Goal: Task Accomplishment & Management: Use online tool/utility

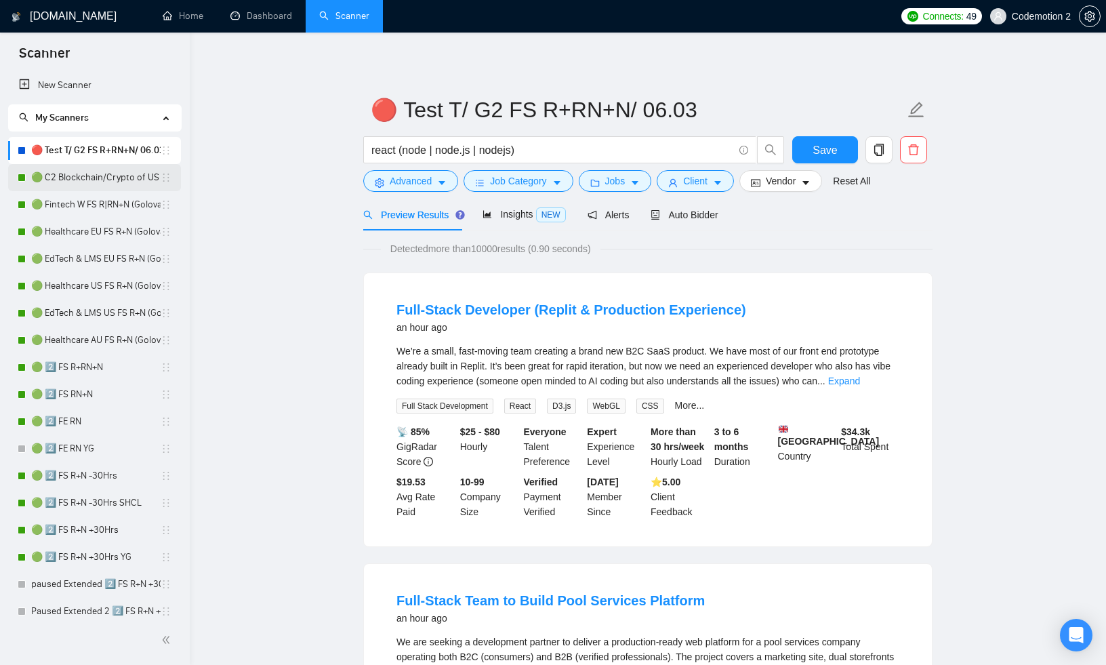
click at [83, 179] on link "🟢 C2 Blockchain/Crypto of US FS R+N" at bounding box center [95, 177] width 129 height 27
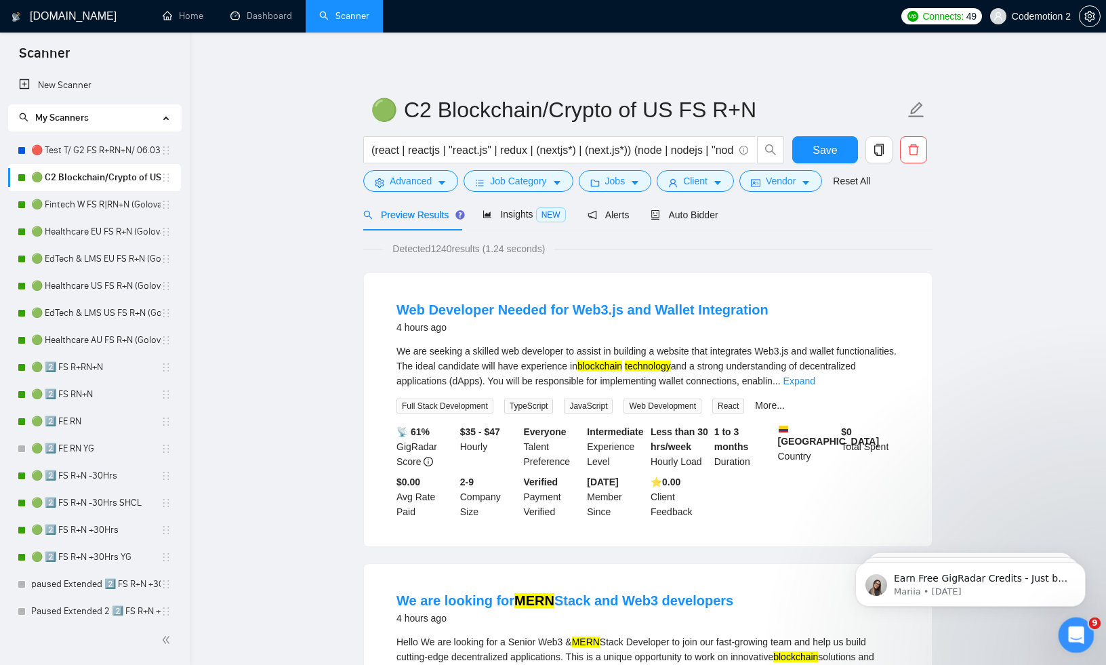
click at [1076, 635] on icon "Open Intercom Messenger" at bounding box center [1075, 633] width 22 height 22
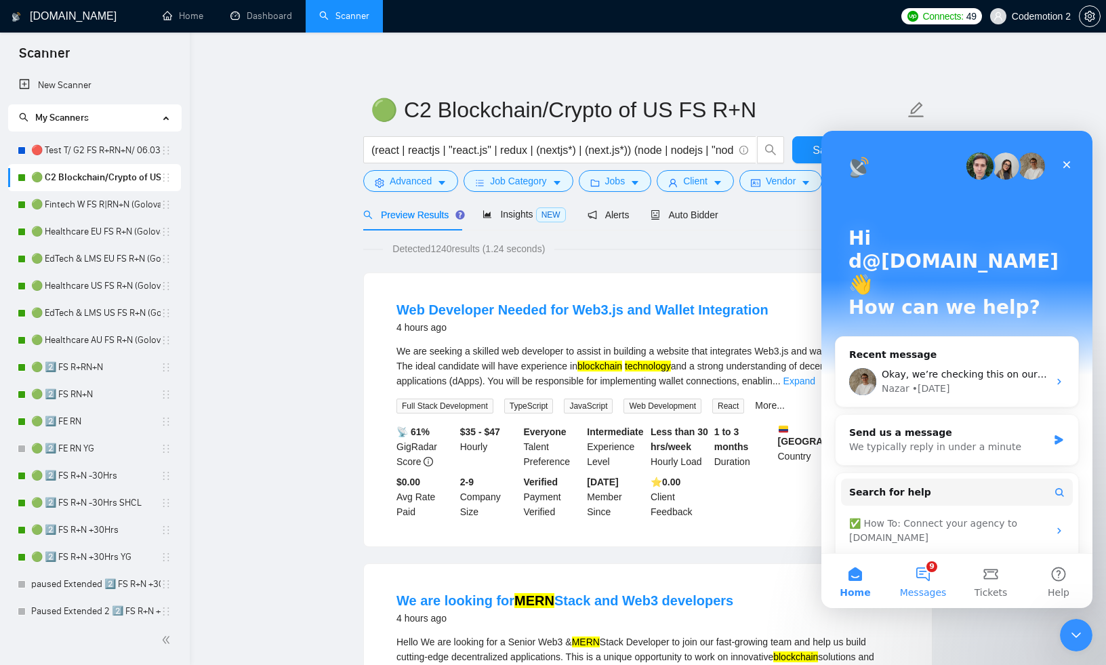
click at [927, 566] on button "9 Messages" at bounding box center [923, 581] width 68 height 54
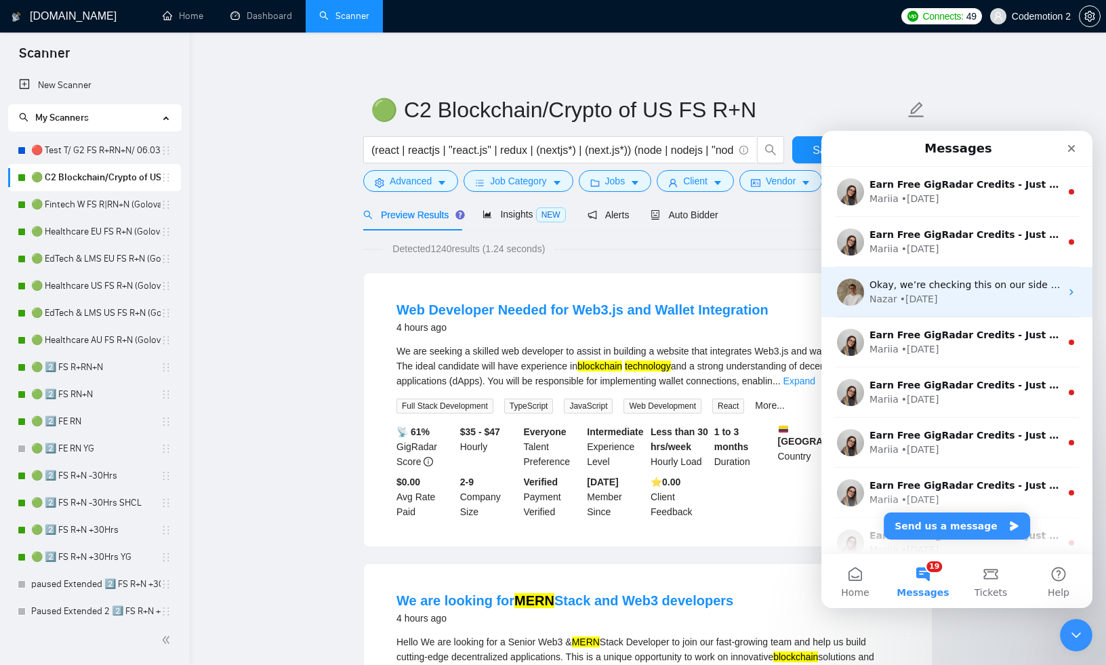
click at [940, 295] on div "Nazar • [DATE]" at bounding box center [965, 299] width 191 height 14
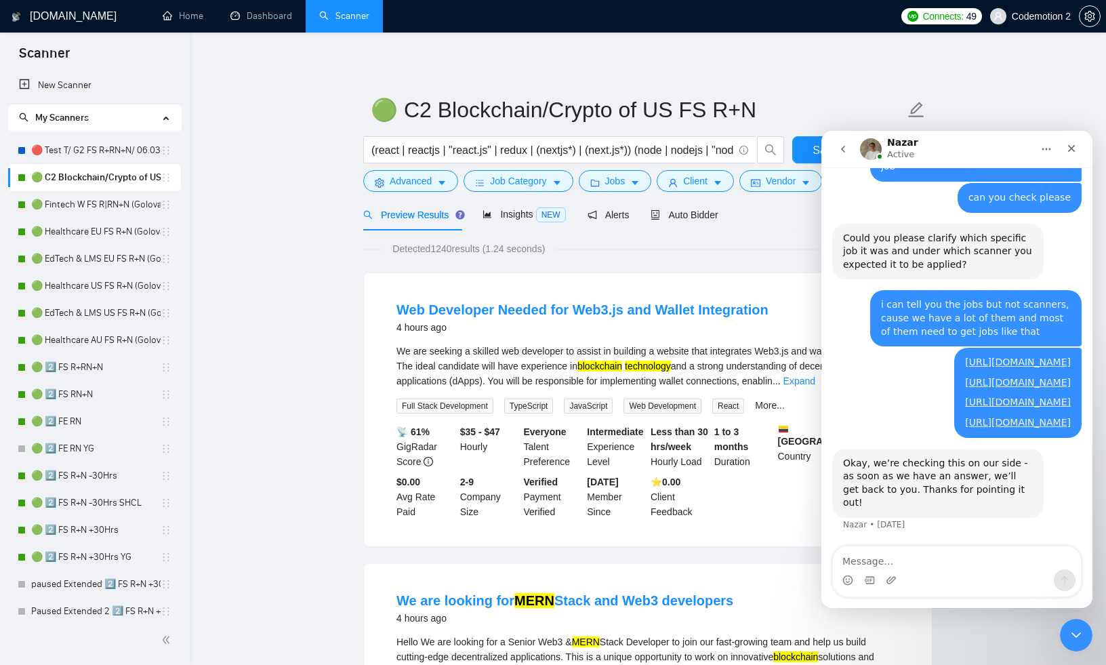
scroll to position [921, 0]
click at [889, 563] on textarea "Message…" at bounding box center [957, 557] width 248 height 23
type textarea "Hello, any news?"
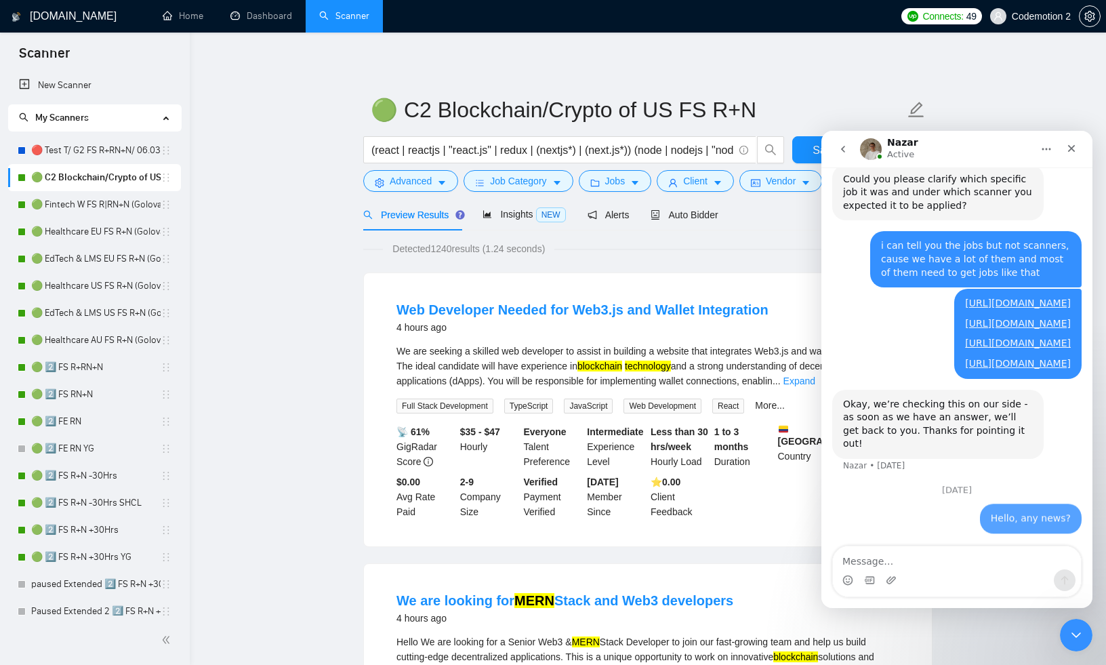
scroll to position [997, 0]
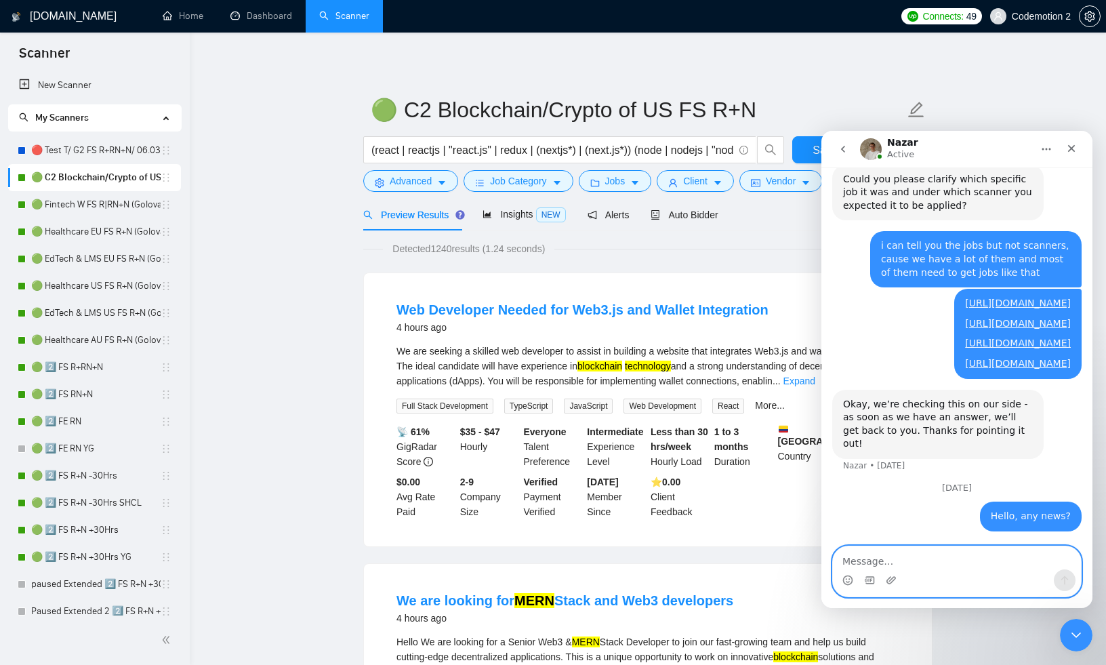
click at [896, 562] on textarea "Message…" at bounding box center [957, 557] width 248 height 23
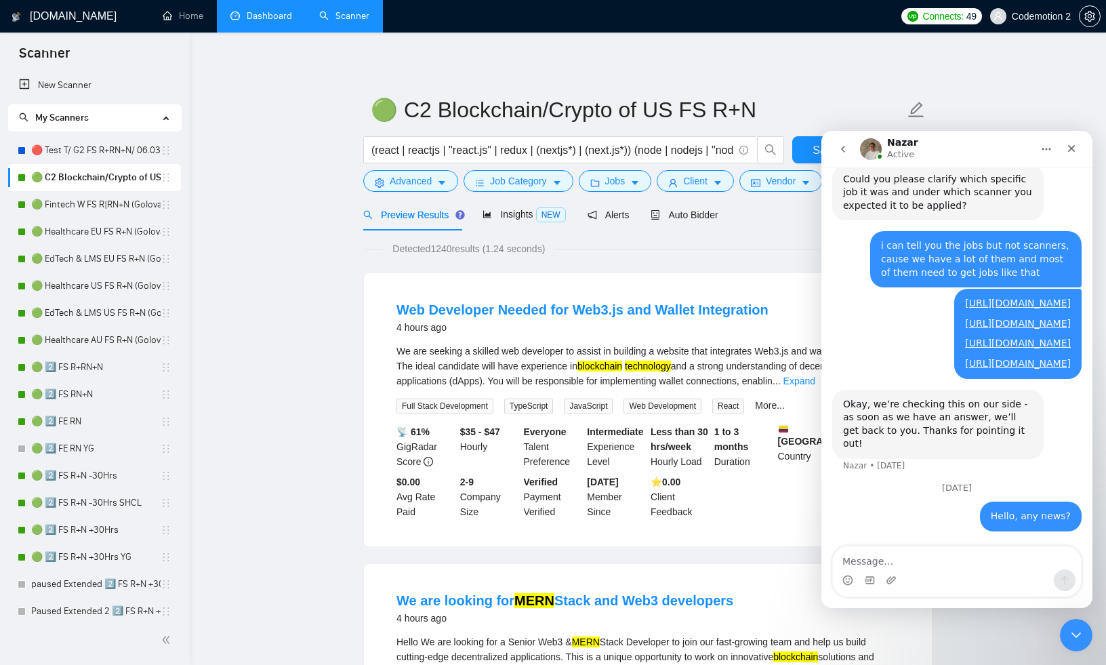
click at [258, 10] on link "Dashboard" at bounding box center [262, 16] width 62 height 12
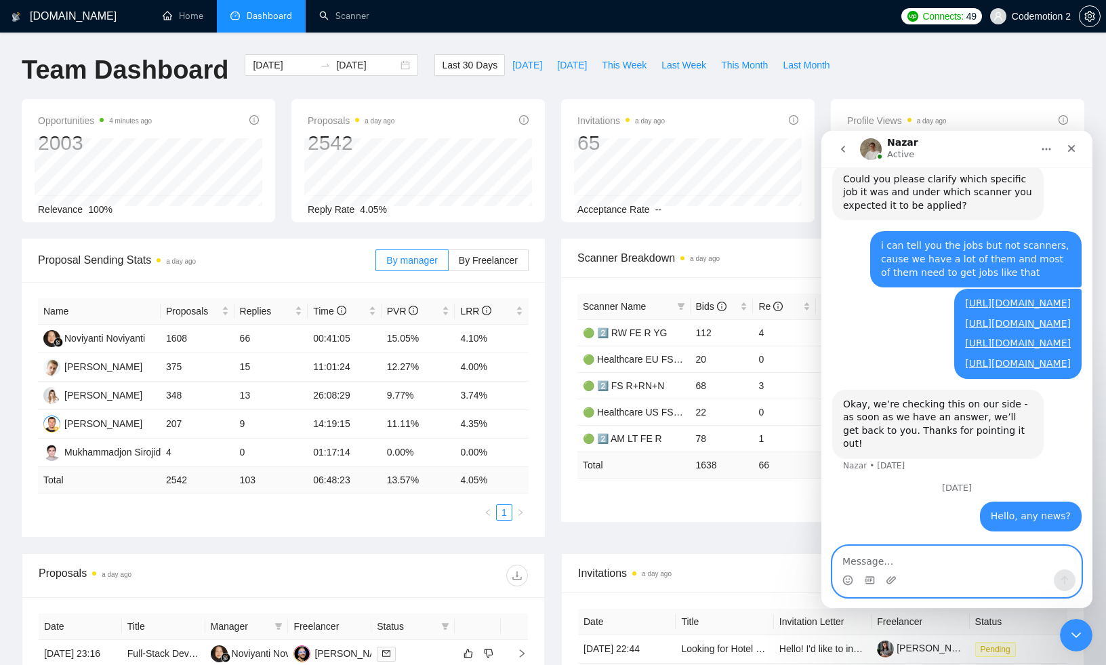
click at [884, 559] on textarea "Message…" at bounding box center [957, 557] width 248 height 23
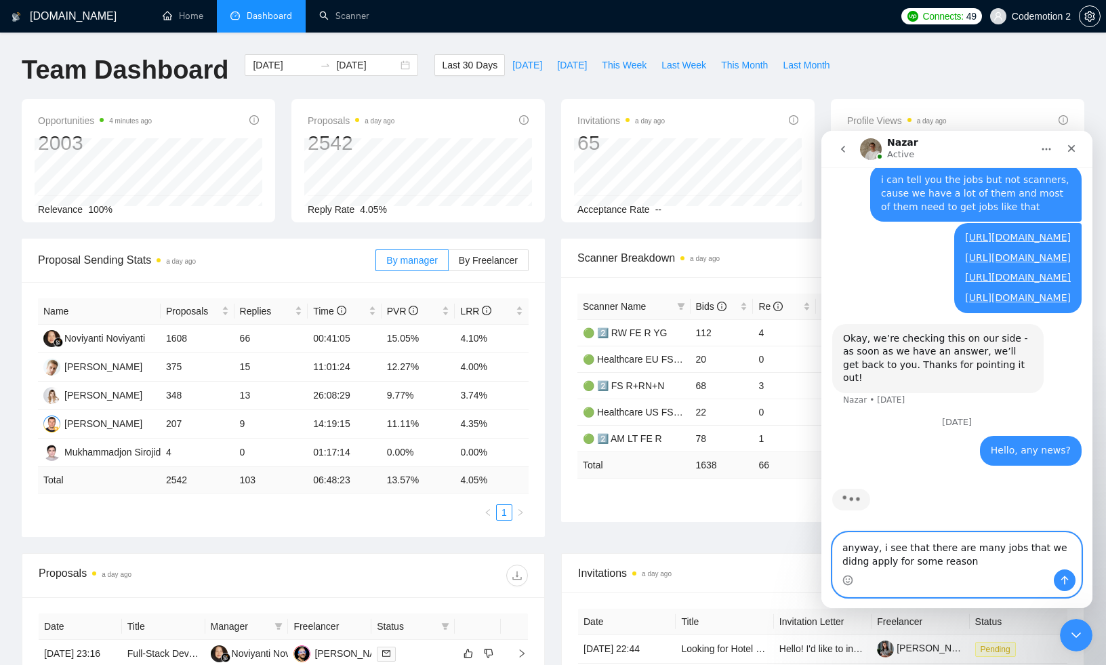
scroll to position [1063, 0]
click at [1066, 544] on textarea "anyway, i see that there are many jobs that we didng apply for some reason," at bounding box center [957, 551] width 248 height 37
click at [948, 568] on textarea "anyway, i see that there are many jobs that we didnt apply for some reason," at bounding box center [957, 551] width 248 height 37
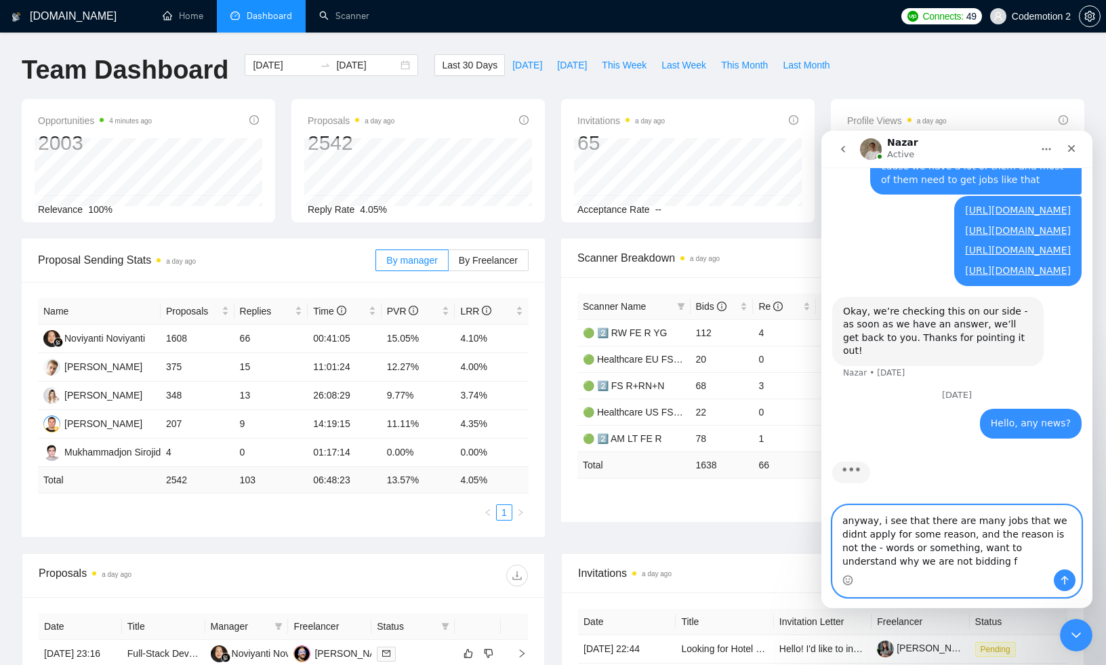
scroll to position [1090, 0]
type textarea "anyway, i see that there are many jobs that we didnt apply for some reason, and…"
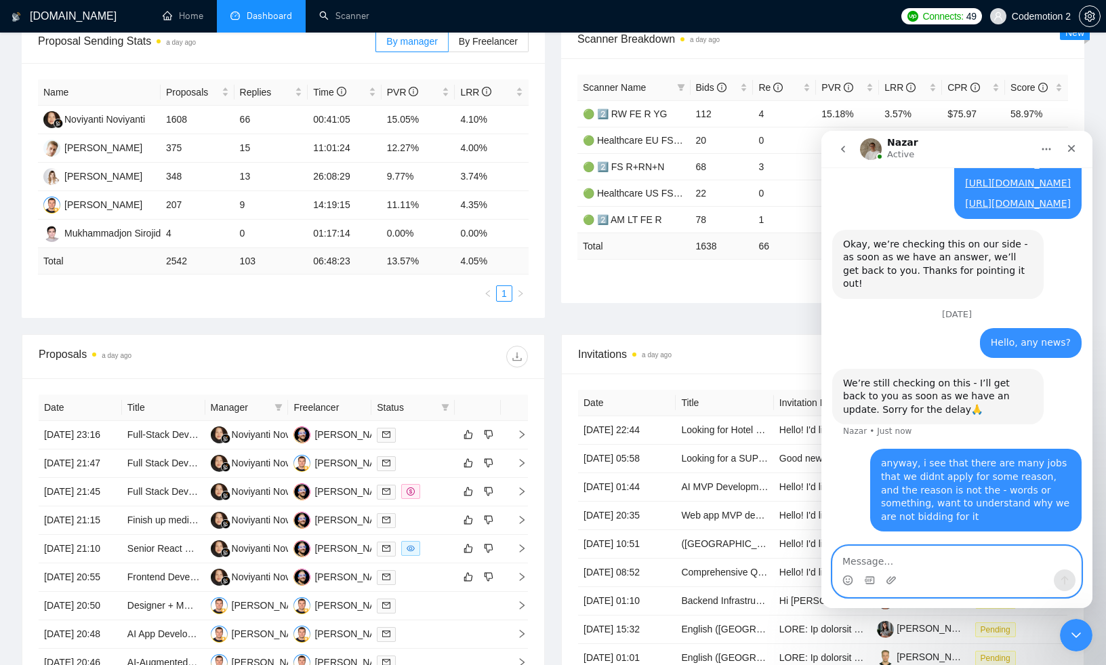
scroll to position [1158, 0]
click at [549, 349] on div "Proposals a day ago Date Title Manager Freelancer Status [DATE] 23:16 Full-Stac…" at bounding box center [284, 542] width 540 height 416
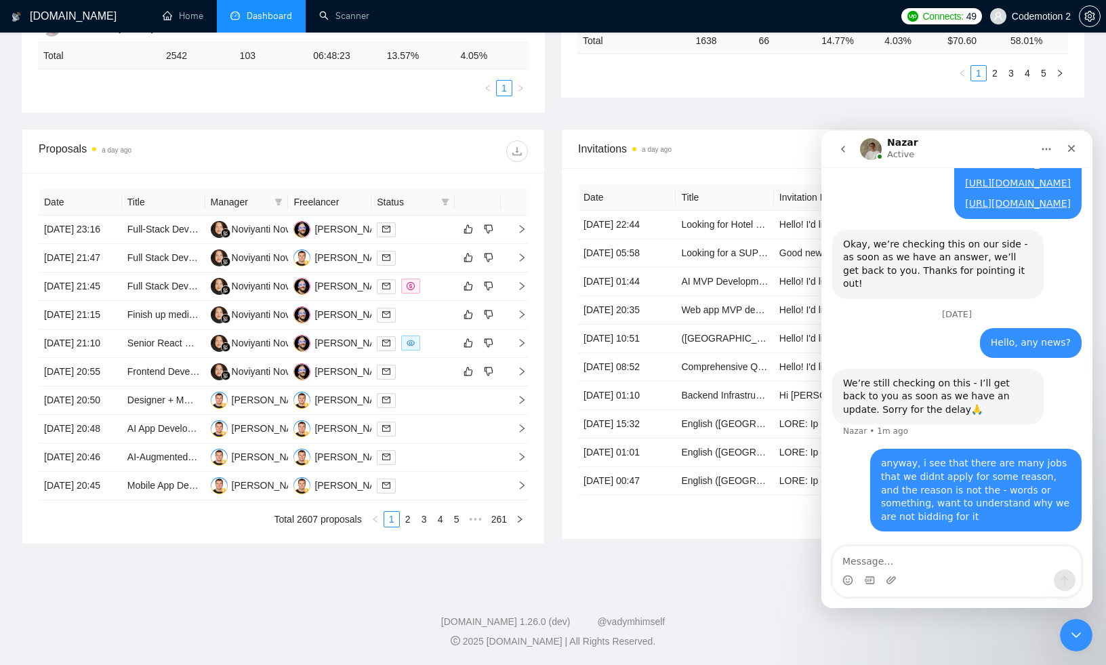
scroll to position [0, 0]
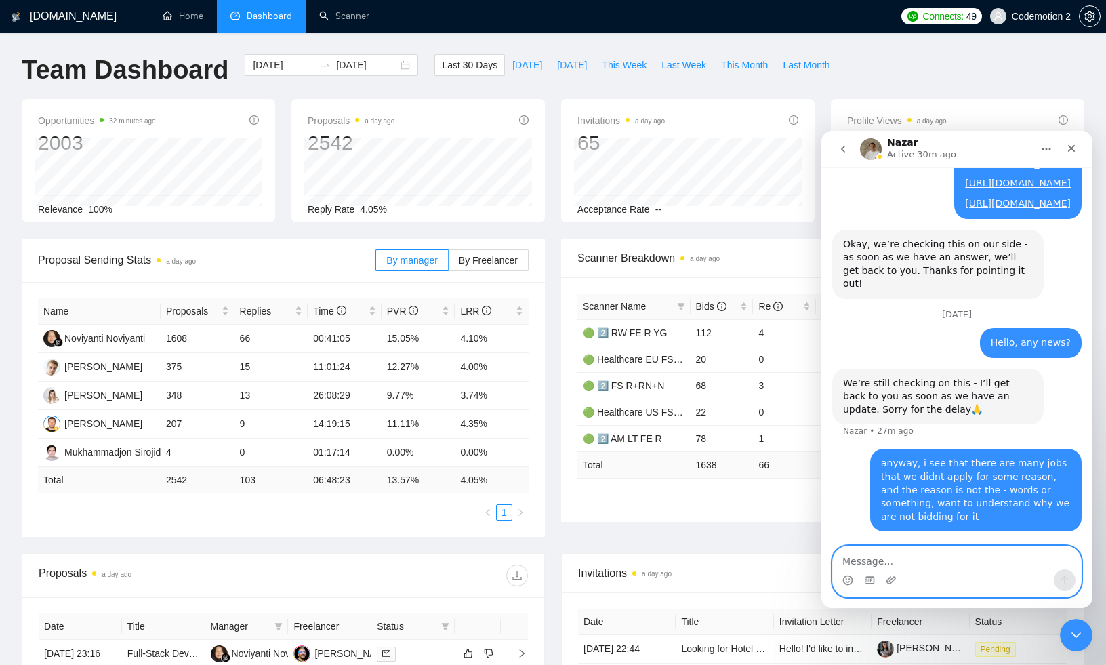
click at [897, 558] on textarea "Message…" at bounding box center [957, 557] width 248 height 23
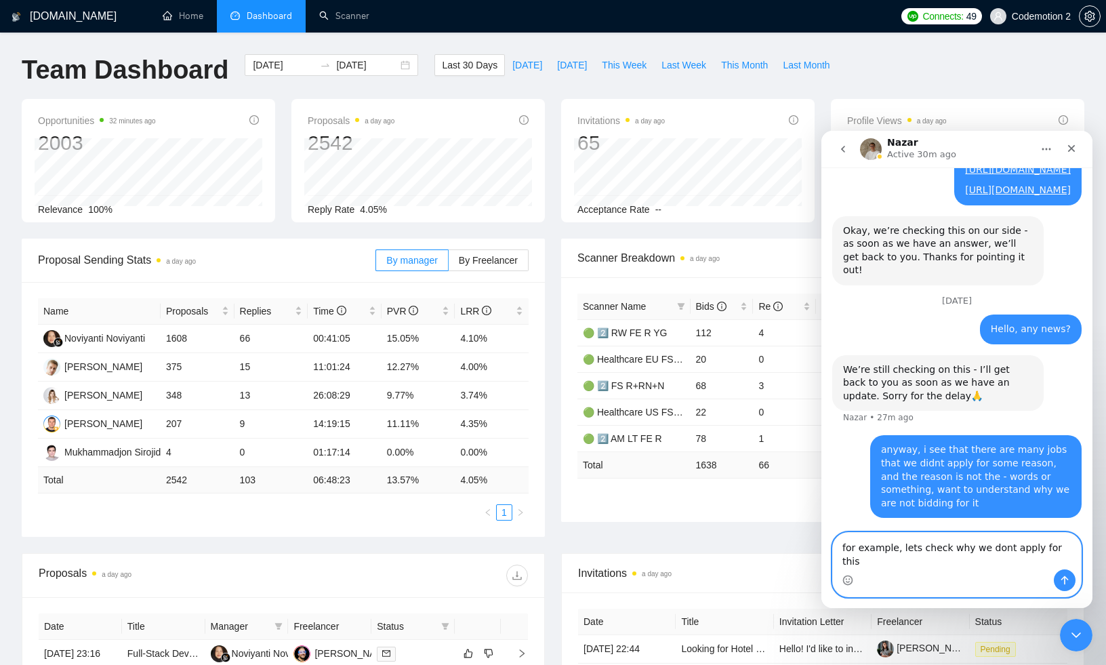
paste textarea "[URL][DOMAIN_NAME]"
type textarea "for example, lets check why we dont apply for this [URL][DOMAIN_NAME]"
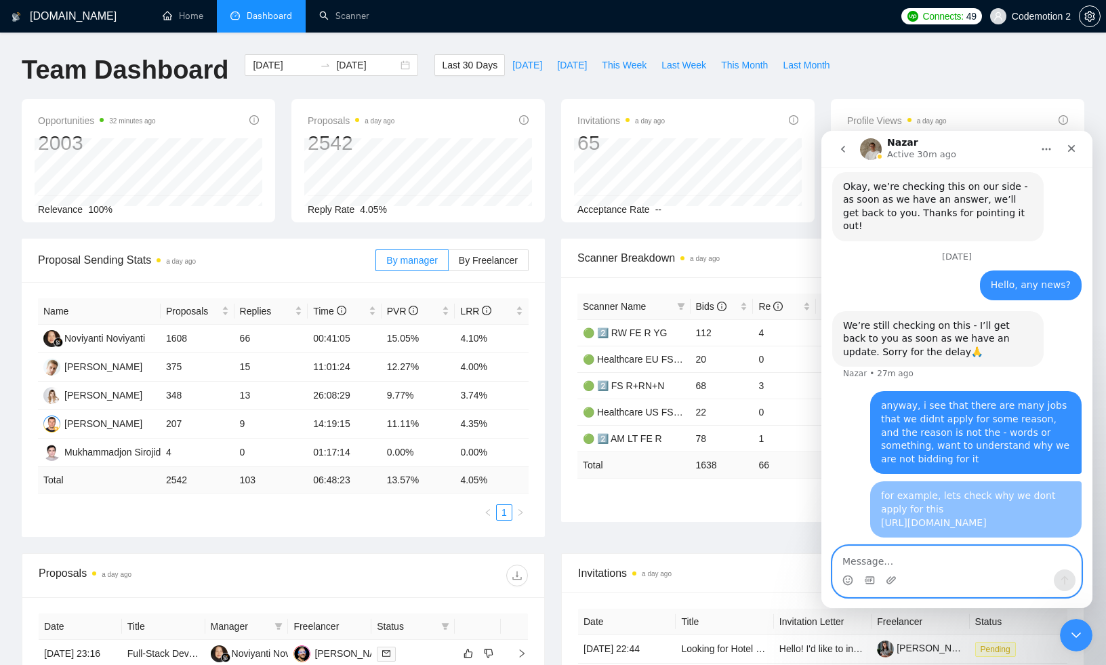
scroll to position [1282, 0]
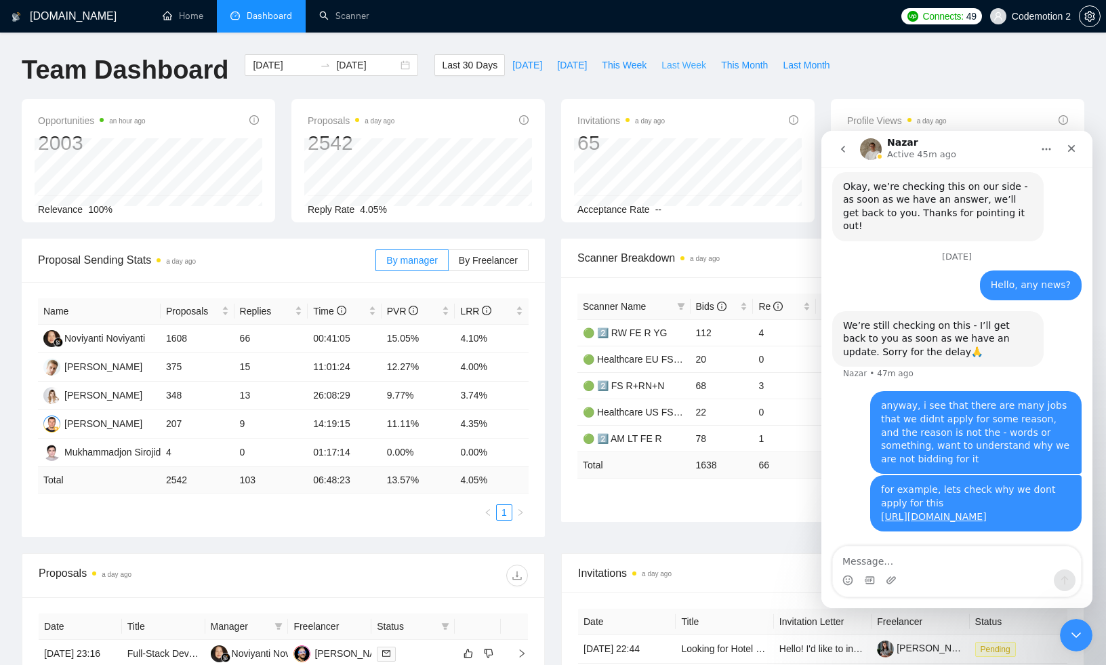
click at [685, 68] on span "Last Week" at bounding box center [684, 65] width 45 height 15
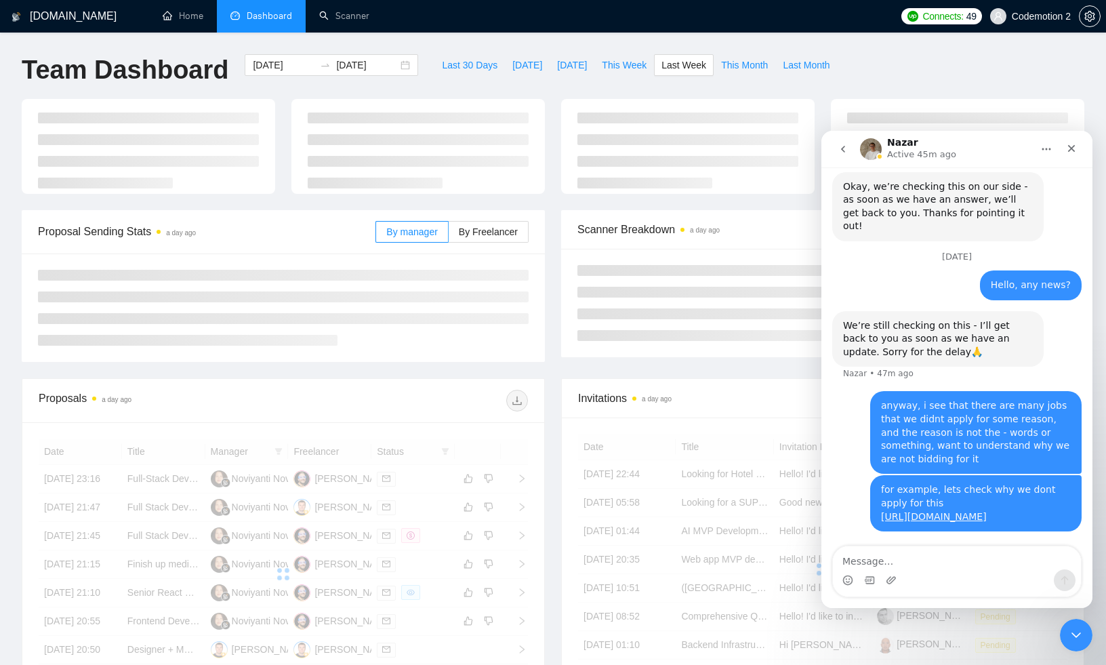
type input "[DATE]"
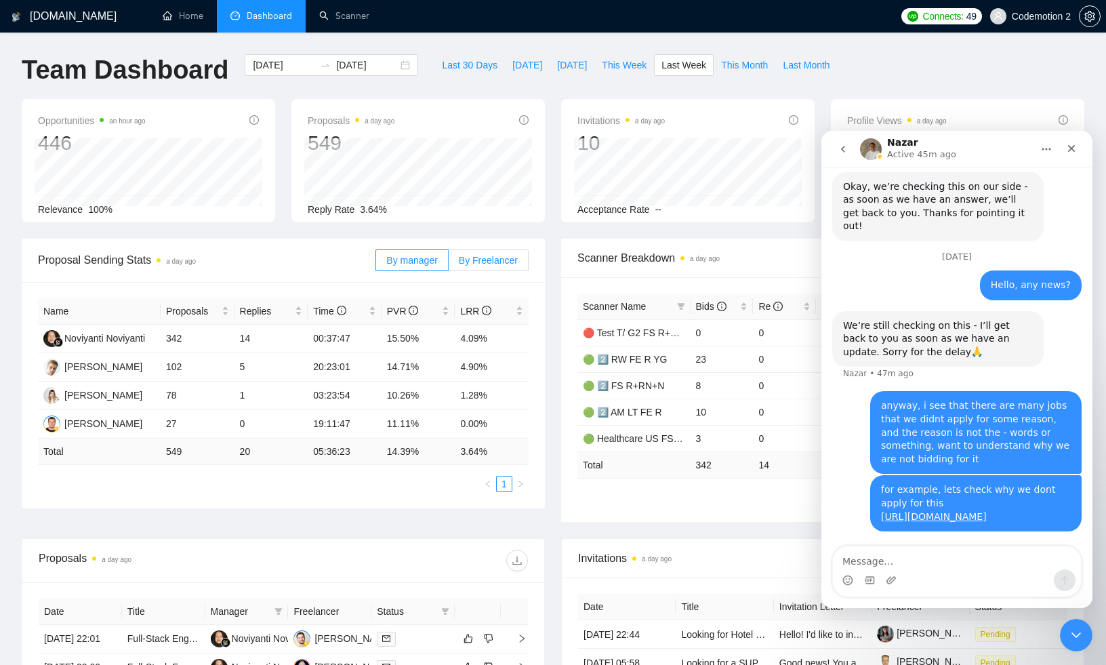
click at [480, 260] on span "By Freelancer" at bounding box center [488, 260] width 59 height 11
click at [449, 264] on input "By Freelancer" at bounding box center [449, 264] width 0 height 0
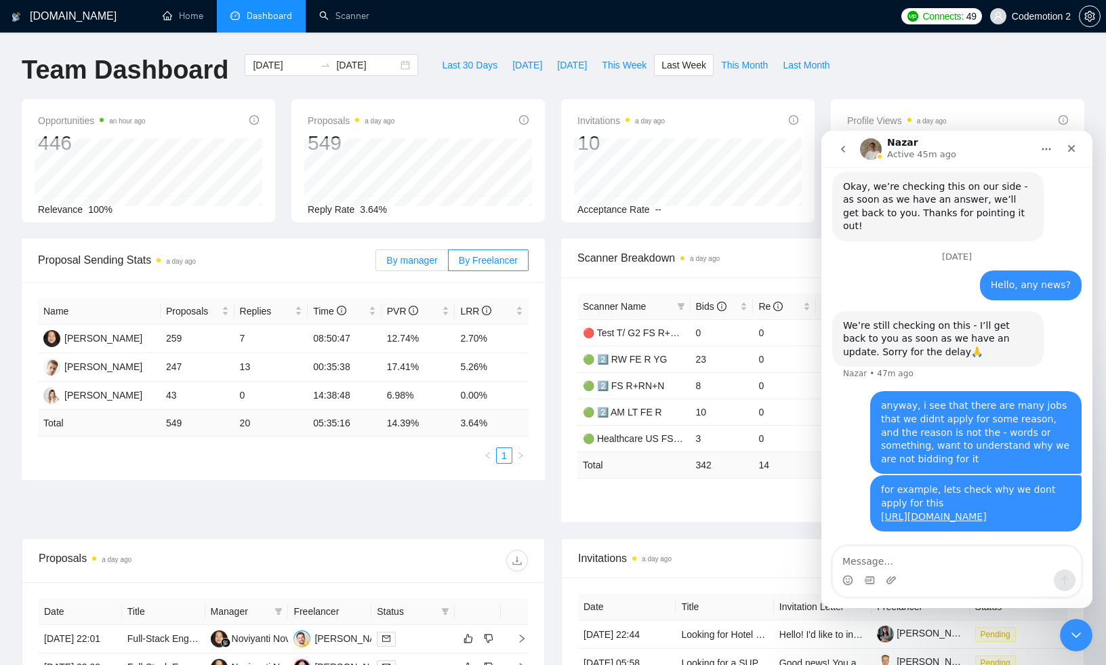
click at [418, 264] on span "By manager" at bounding box center [411, 260] width 51 height 11
click at [376, 264] on input "By manager" at bounding box center [376, 264] width 0 height 0
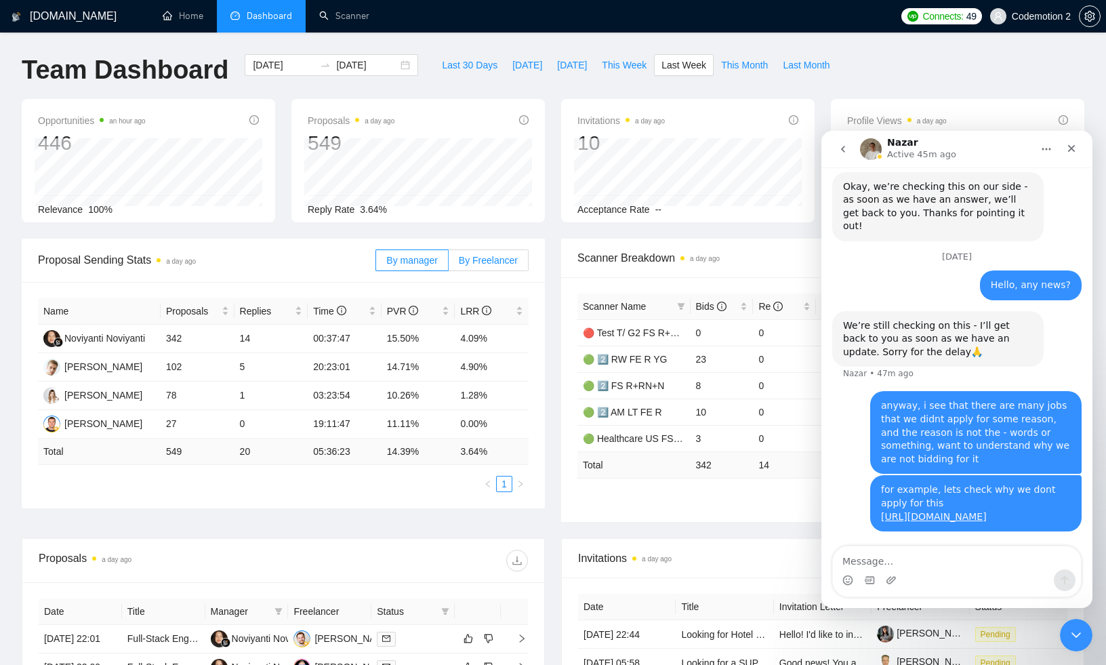
click at [481, 260] on span "By Freelancer" at bounding box center [488, 260] width 59 height 11
click at [449, 264] on input "By Freelancer" at bounding box center [449, 264] width 0 height 0
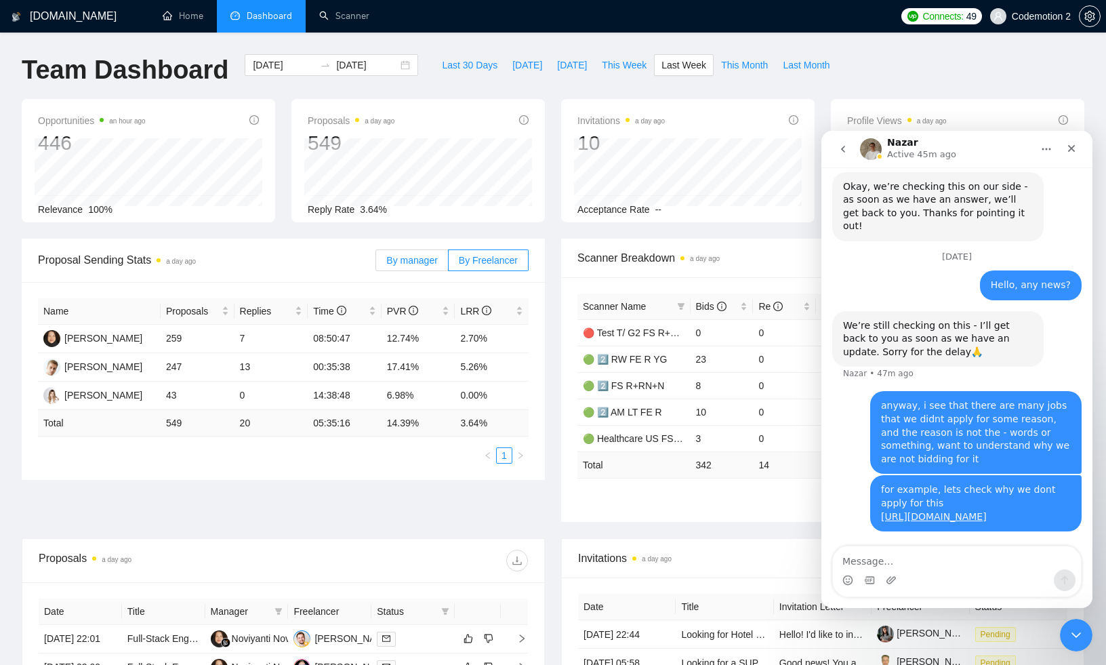
click at [410, 265] on span "By manager" at bounding box center [411, 260] width 51 height 11
click at [376, 264] on input "By manager" at bounding box center [376, 264] width 0 height 0
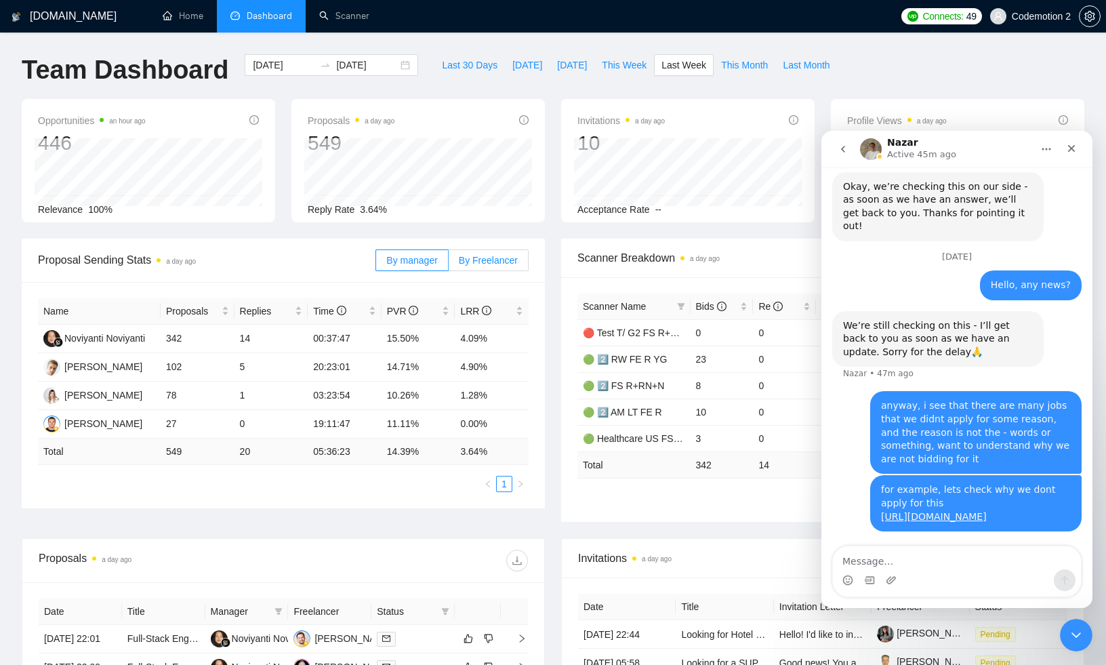
click at [475, 254] on label "By Freelancer" at bounding box center [489, 260] width 80 height 22
click at [449, 264] on input "By Freelancer" at bounding box center [449, 264] width 0 height 0
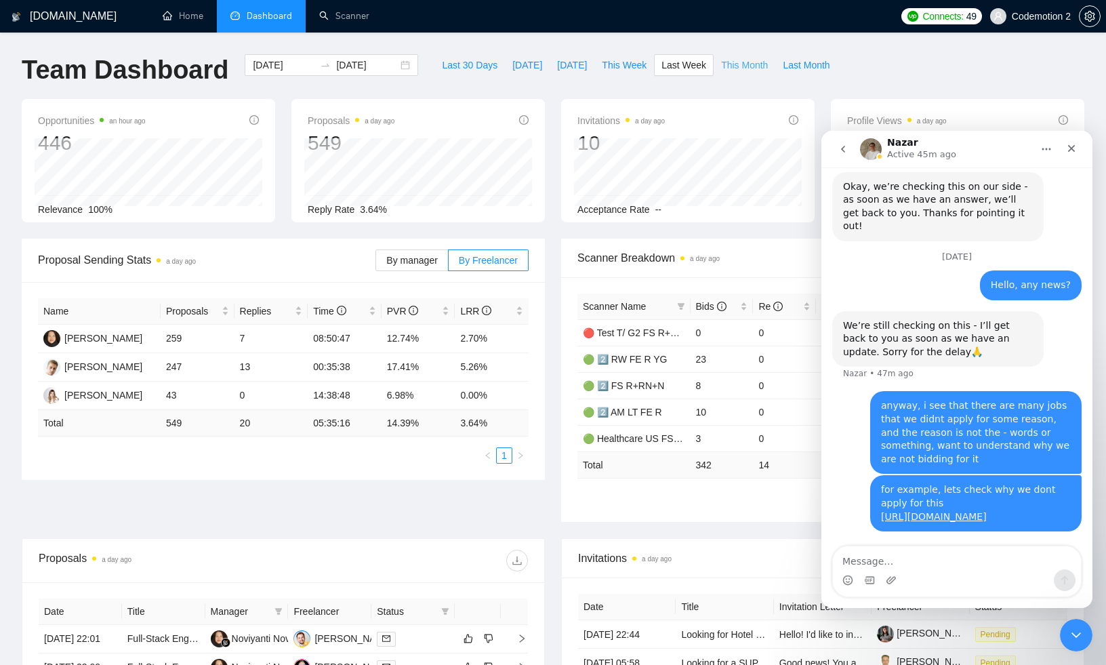
click at [749, 64] on span "This Month" at bounding box center [744, 65] width 47 height 15
type input "[DATE]"
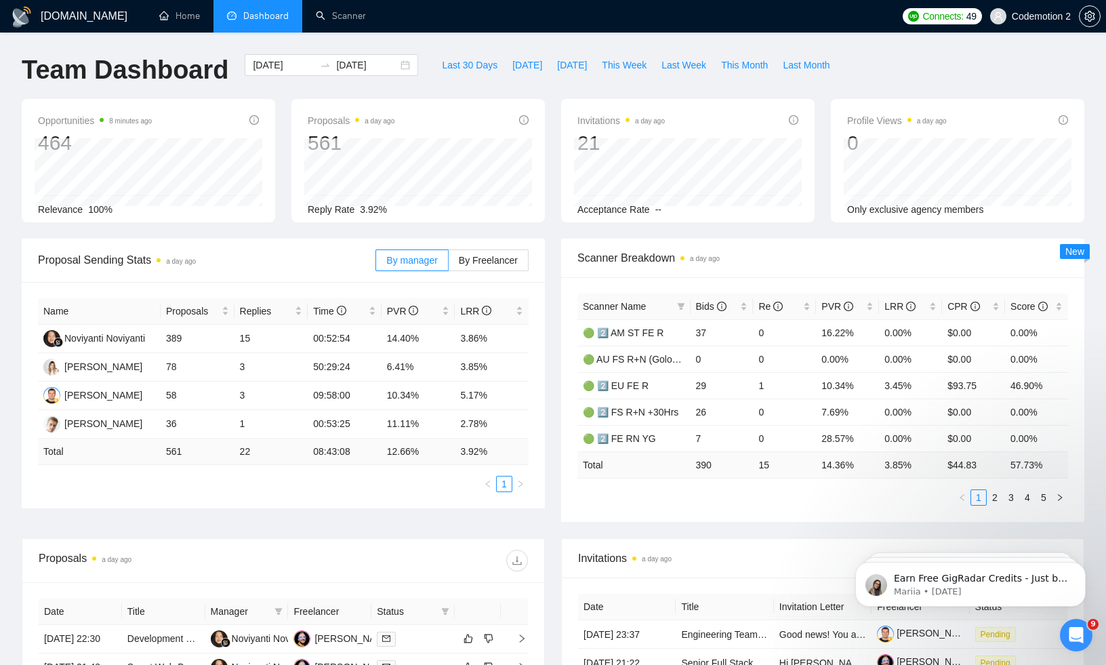
click at [553, 303] on div "Scanner Breakdown a day ago Scanner Name Bids Re PVR LRR CPR Score 🟢 2️⃣ AM ST …" at bounding box center [823, 380] width 540 height 283
click at [342, 15] on link "Scanner" at bounding box center [341, 16] width 50 height 12
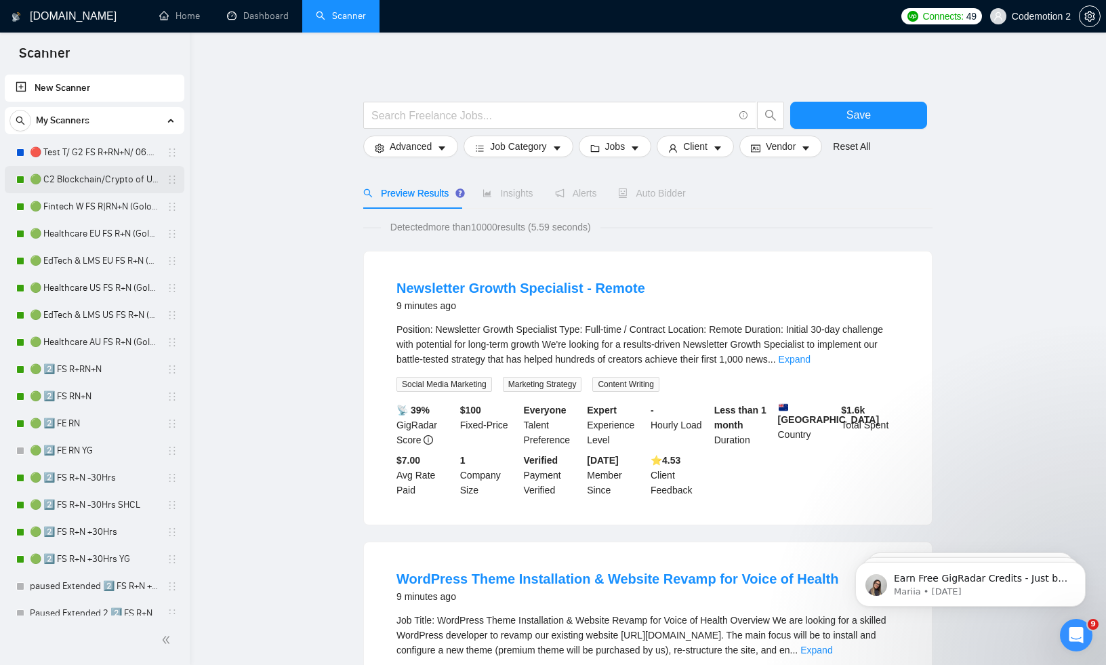
click at [68, 180] on link "🟢 C2 Blockchain/Crypto of US FS R+N" at bounding box center [94, 179] width 129 height 27
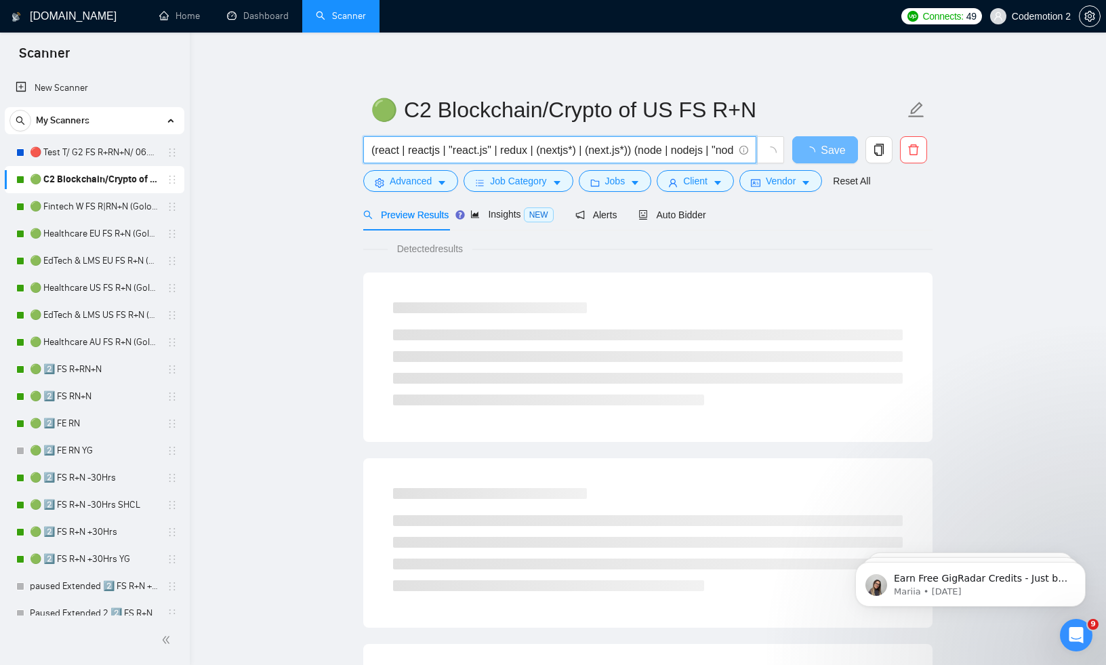
click at [418, 152] on input "(react | reactjs | "react.js" | redux | (nextjs*) | (next.js*)) (node | nodejs …" at bounding box center [553, 150] width 362 height 17
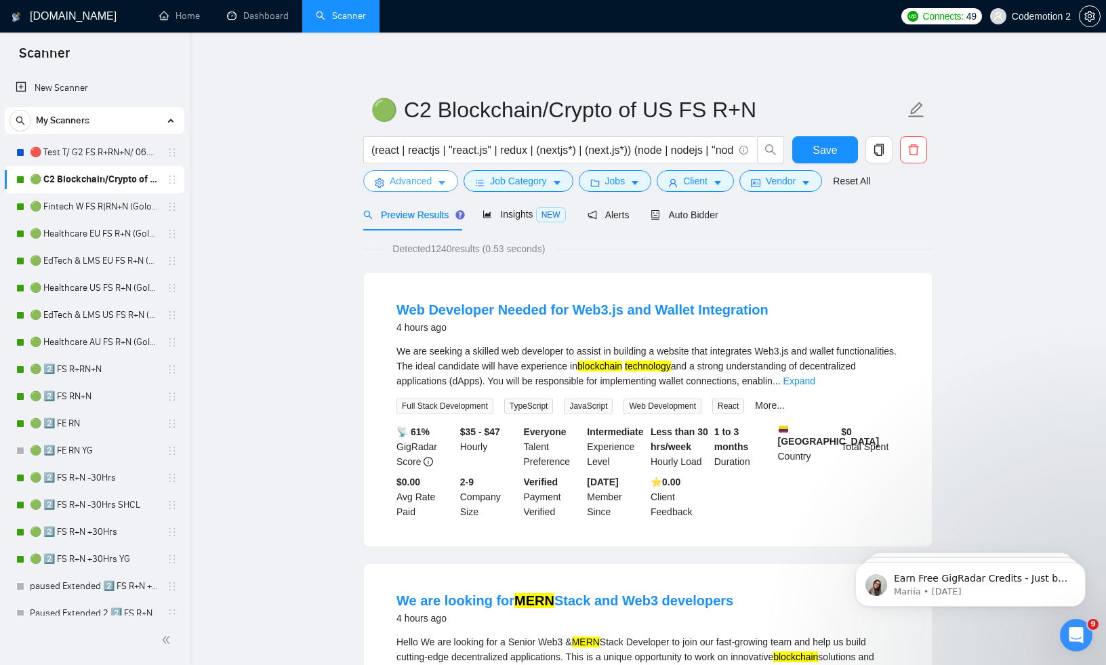
click at [443, 183] on icon "caret-down" at bounding box center [442, 184] width 7 height 4
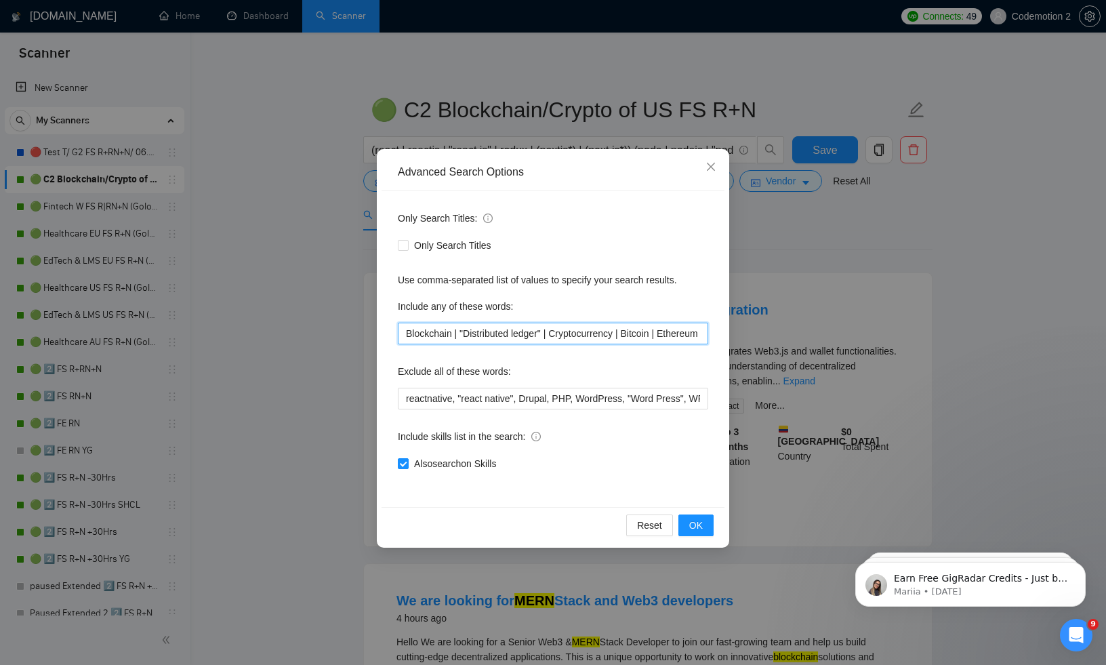
click at [475, 334] on input "Blockchain | "Distributed ledger" | Cryptocurrency | Bitcoin | Ethereum | "Smar…" at bounding box center [553, 334] width 311 height 22
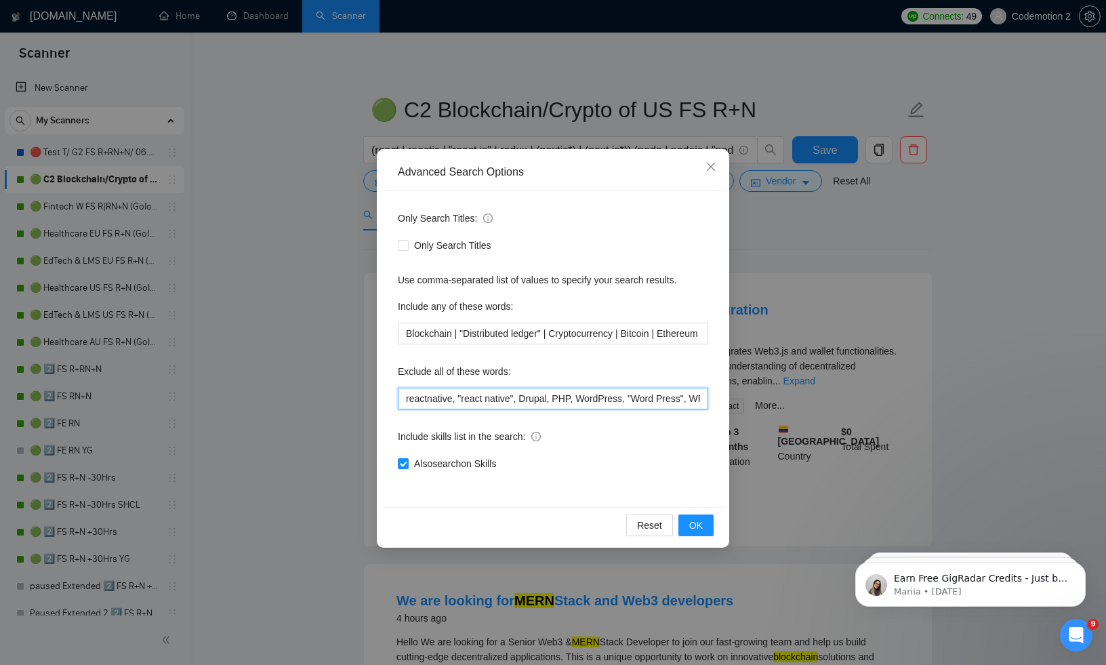
click at [435, 398] on input "reactnative, "react native", Drupal, PHP, WordPress, "Word Press", WP, (Ruby*),…" at bounding box center [553, 399] width 311 height 22
click at [607, 399] on input "reactnative, "react native", Drupal, PHP, WordPress, "Word Press", WP, (Ruby*),…" at bounding box center [553, 399] width 311 height 22
click at [709, 163] on icon "close" at bounding box center [711, 166] width 11 height 11
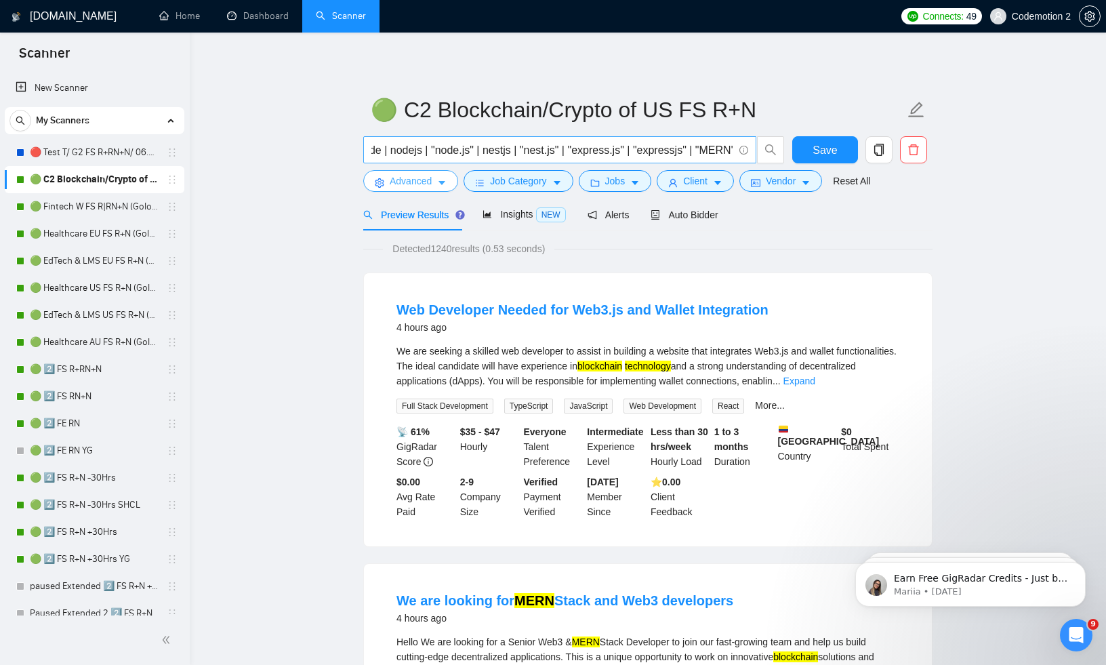
scroll to position [0, 304]
click at [704, 216] on span "Auto Bidder" at bounding box center [684, 214] width 67 height 11
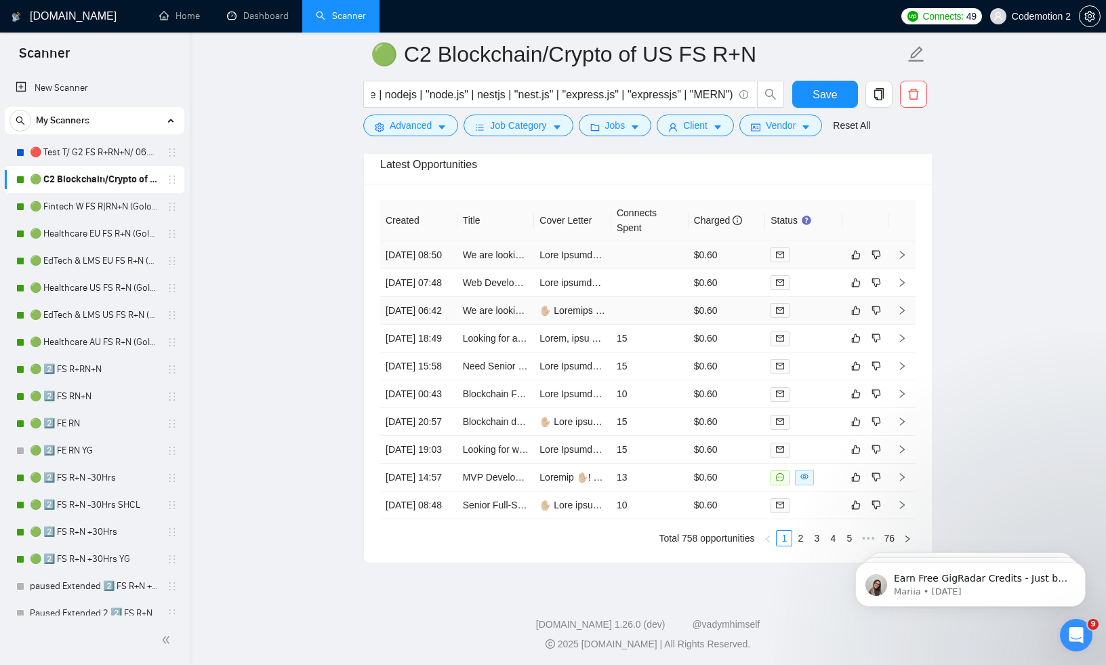
scroll to position [3371, 0]
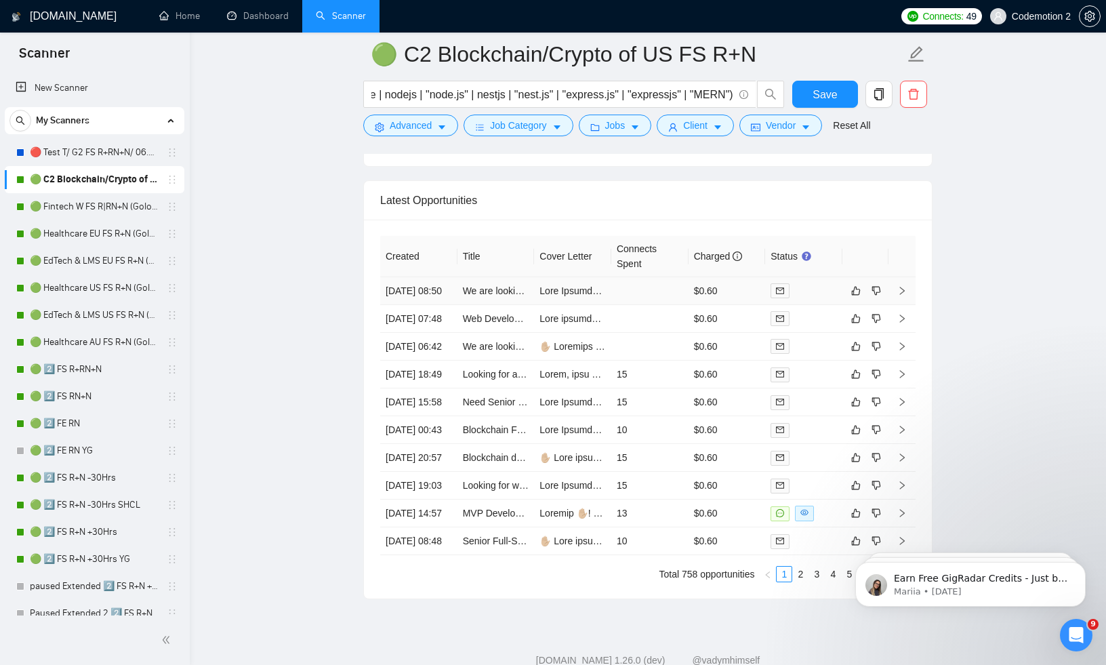
click at [903, 296] on icon "right" at bounding box center [902, 290] width 9 height 9
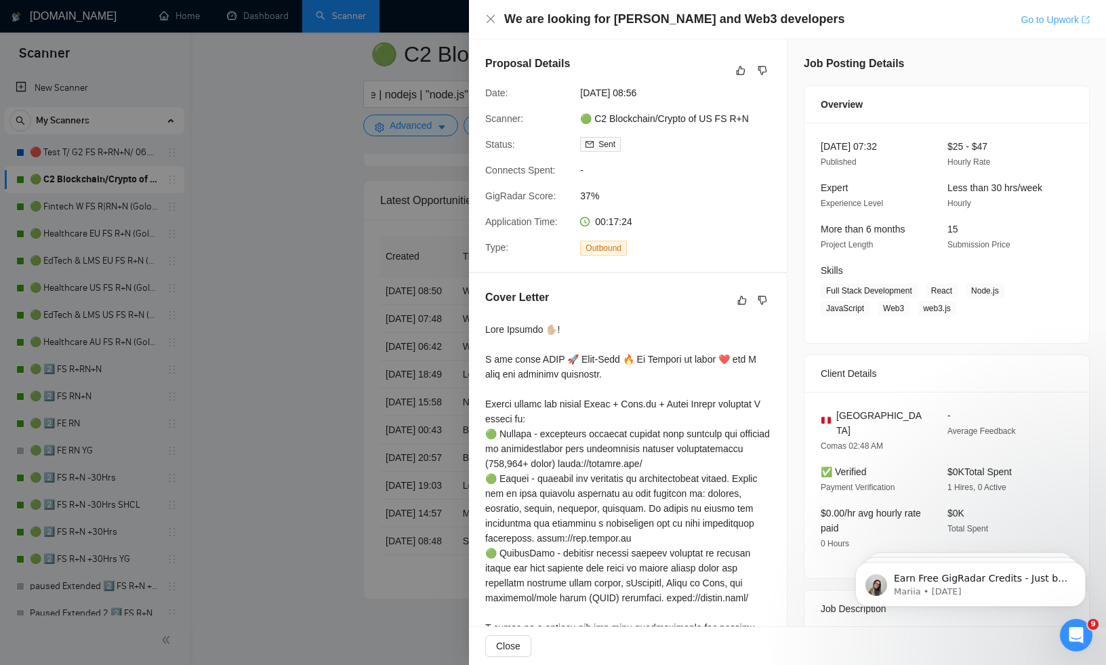
click at [1048, 22] on link "Go to Upwork" at bounding box center [1055, 19] width 69 height 11
click at [367, 362] on div at bounding box center [553, 332] width 1106 height 665
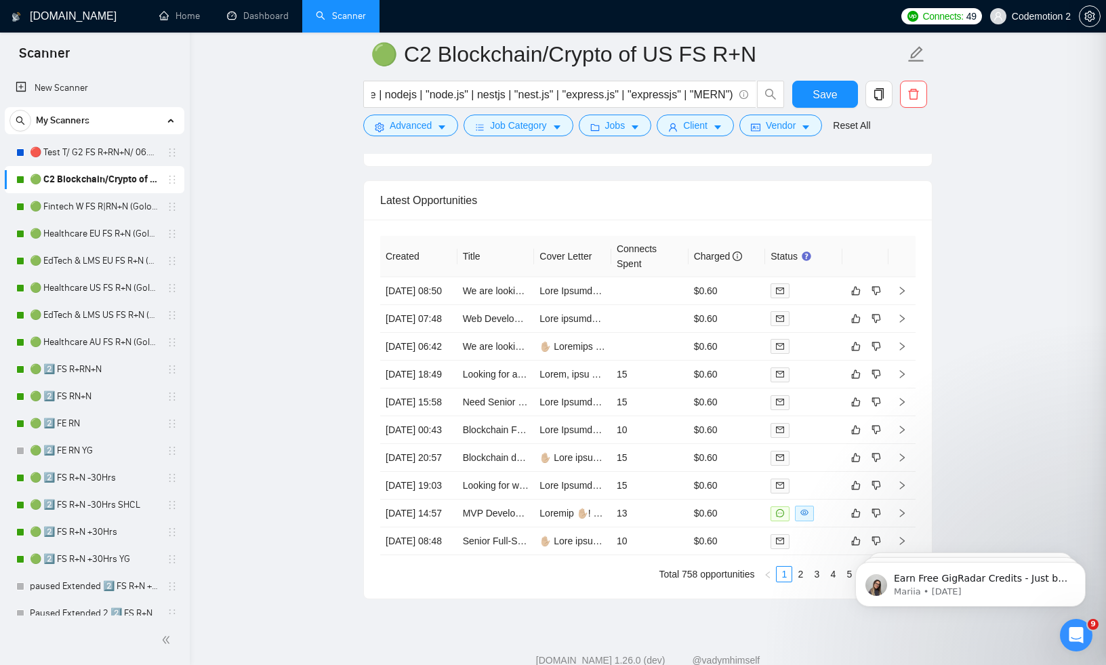
click at [346, 271] on div at bounding box center [553, 332] width 1106 height 665
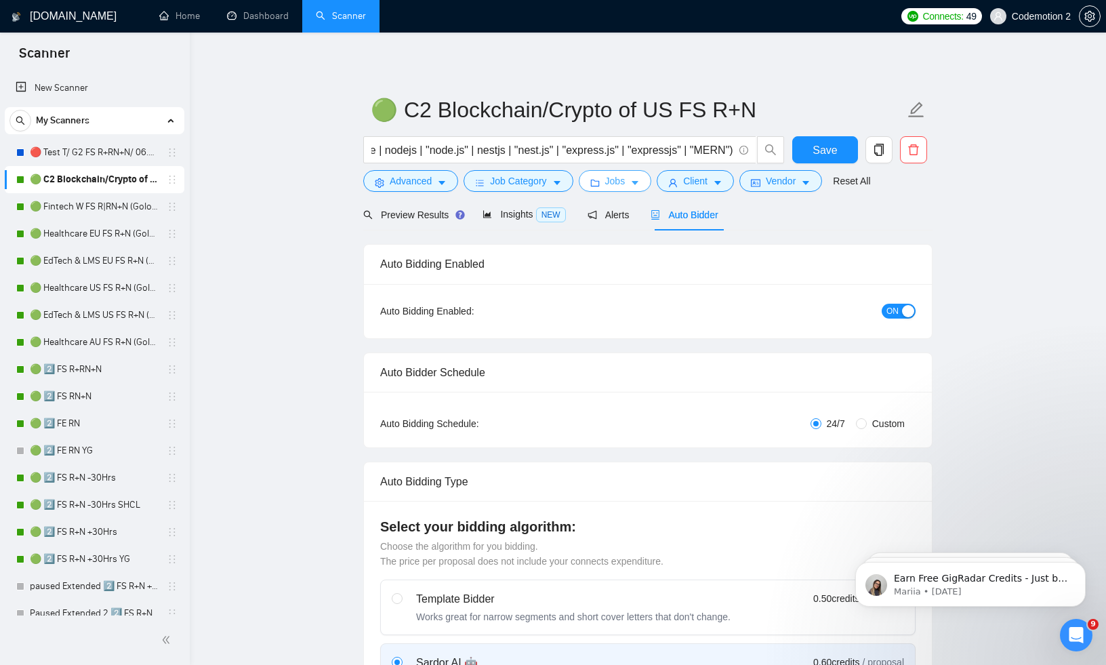
click at [640, 186] on icon "caret-down" at bounding box center [634, 182] width 9 height 9
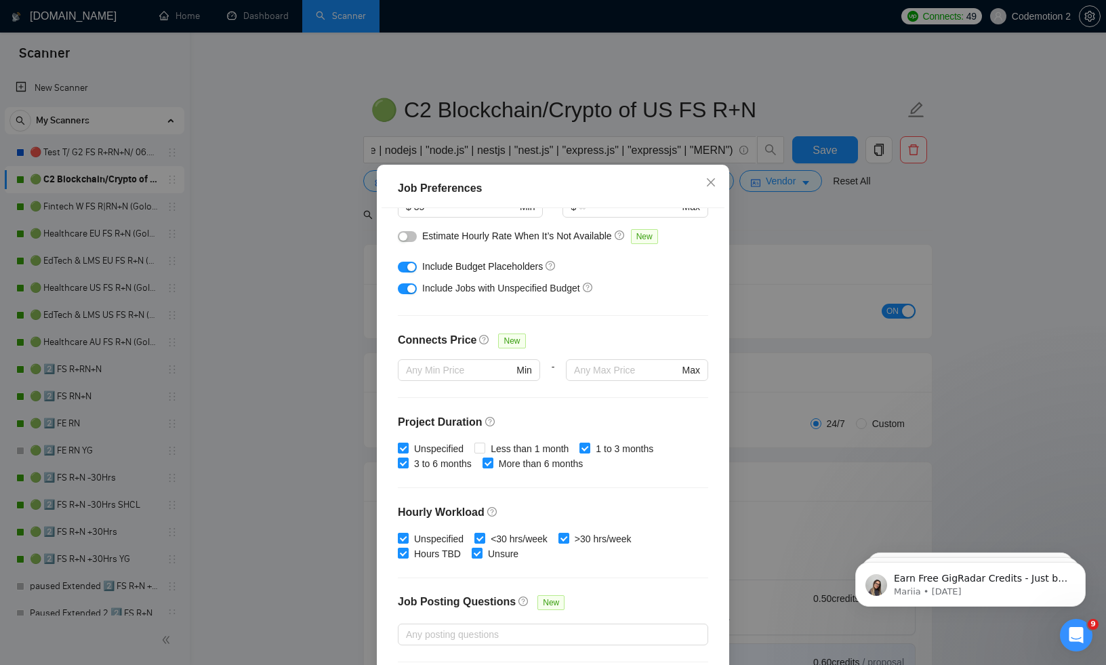
scroll to position [298, 0]
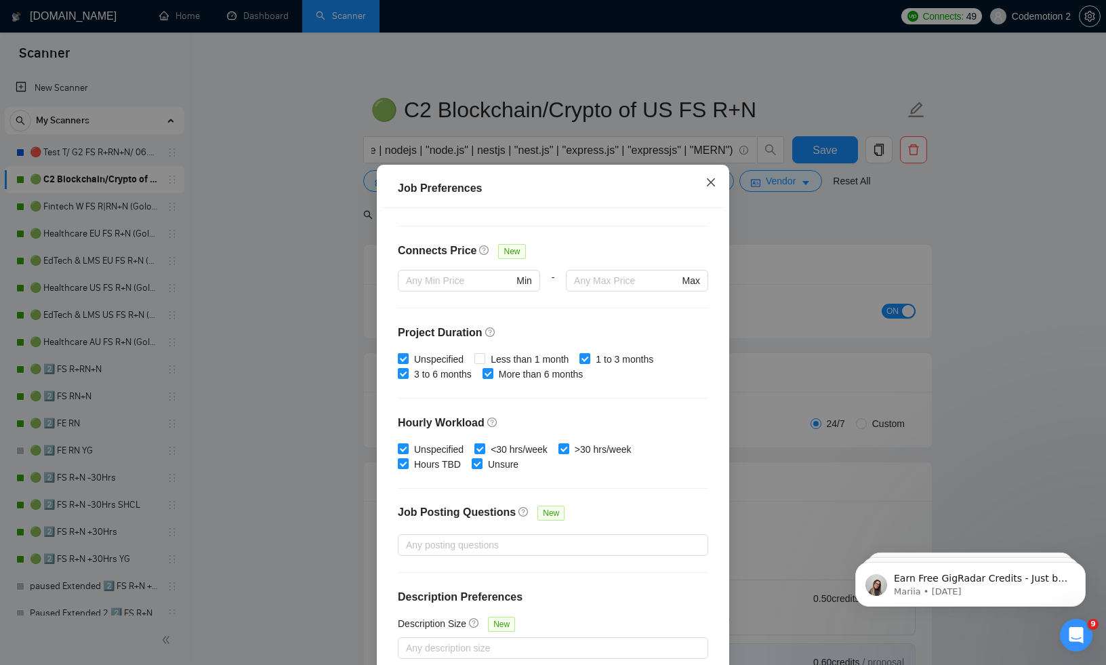
click at [711, 180] on icon "close" at bounding box center [711, 182] width 11 height 11
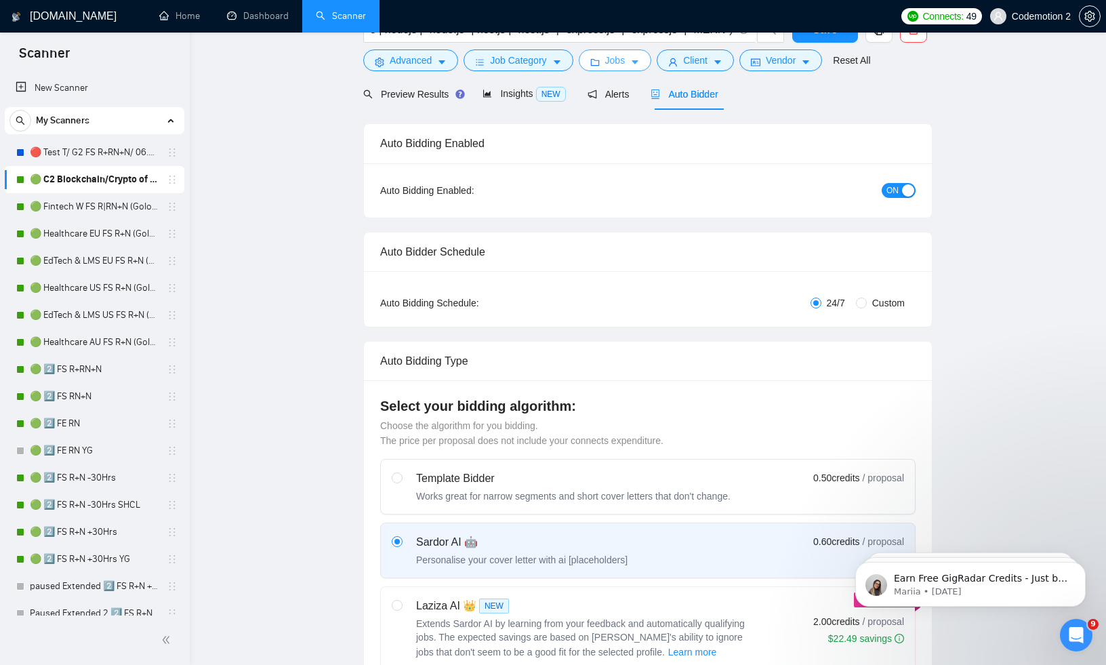
scroll to position [0, 0]
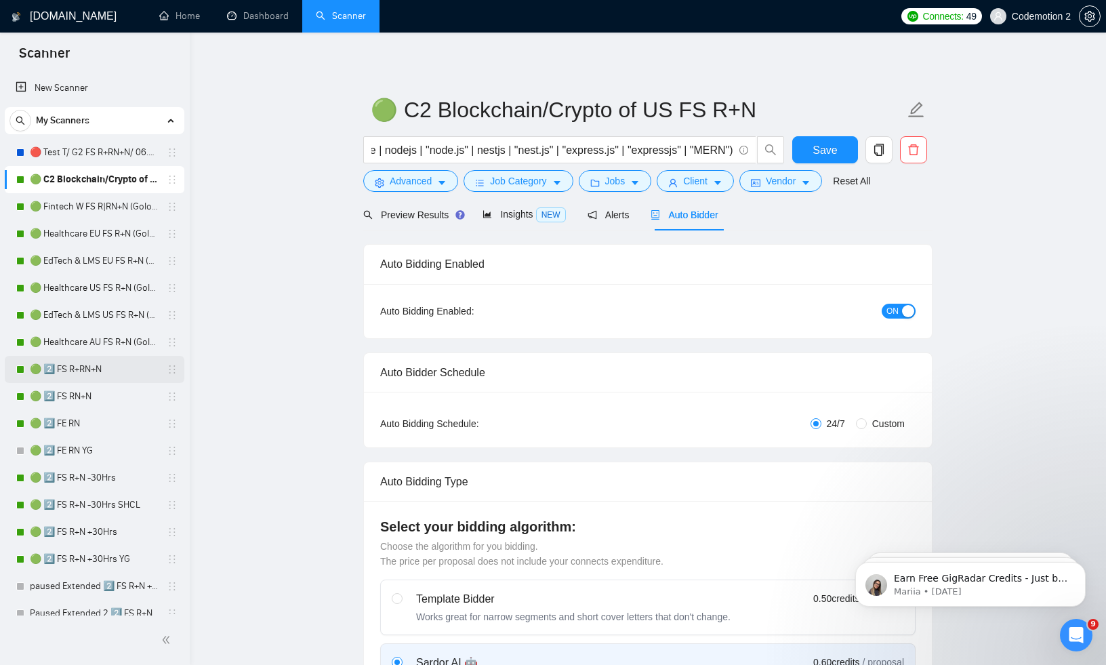
click at [80, 367] on link "🟢 2️⃣ FS R+RN+N" at bounding box center [94, 369] width 129 height 27
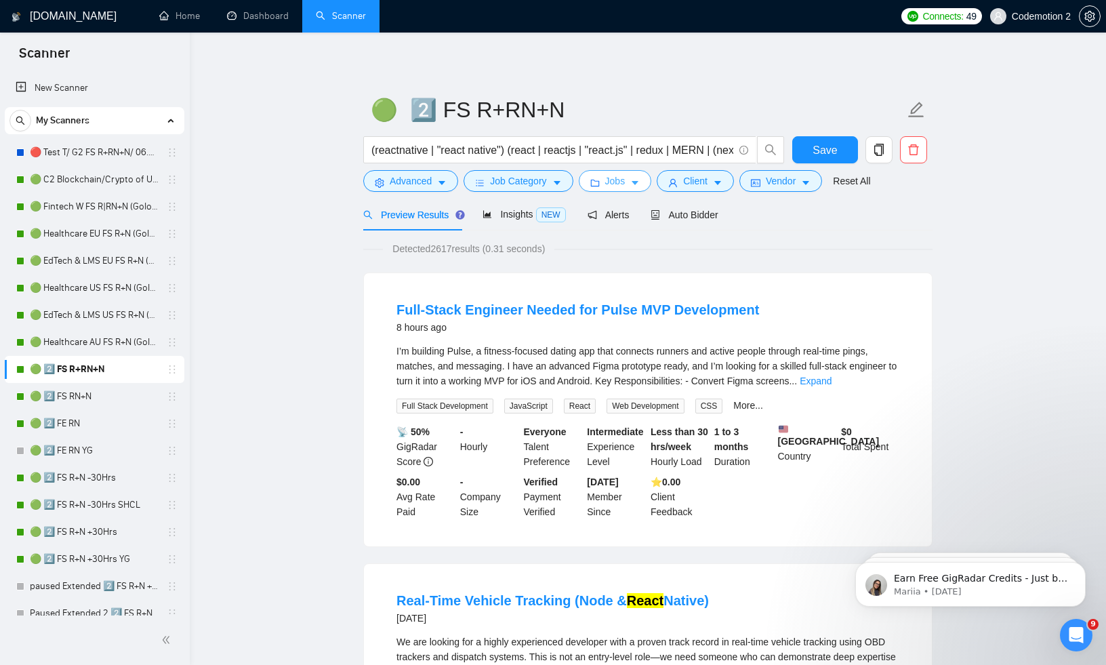
click at [634, 178] on button "Jobs" at bounding box center [615, 181] width 73 height 22
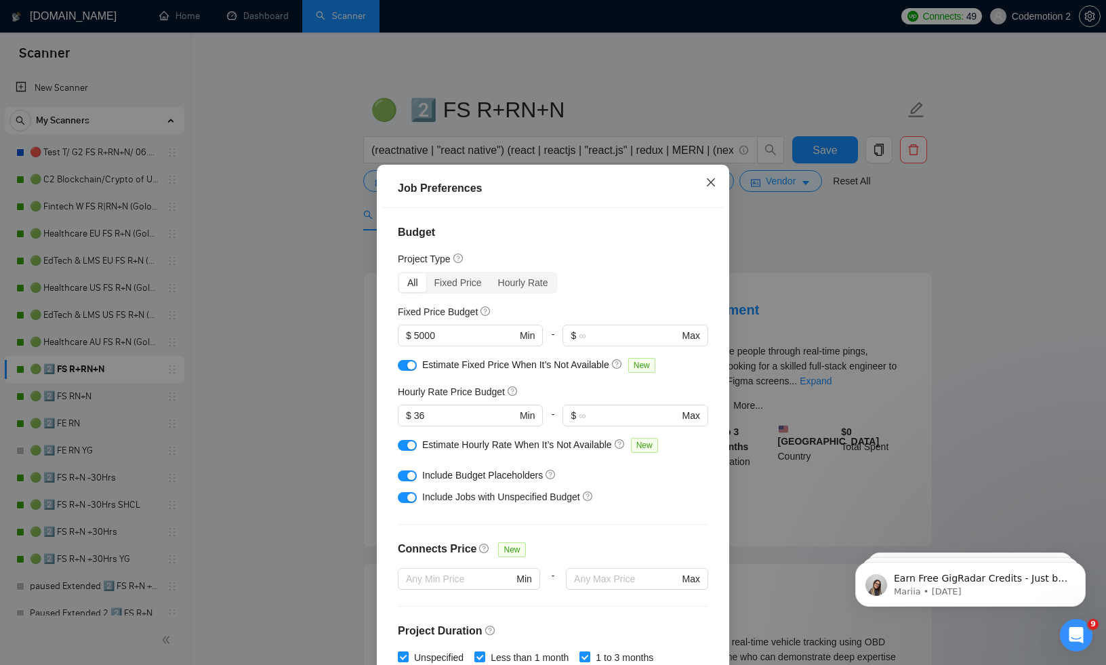
click at [713, 184] on icon "close" at bounding box center [711, 182] width 11 height 11
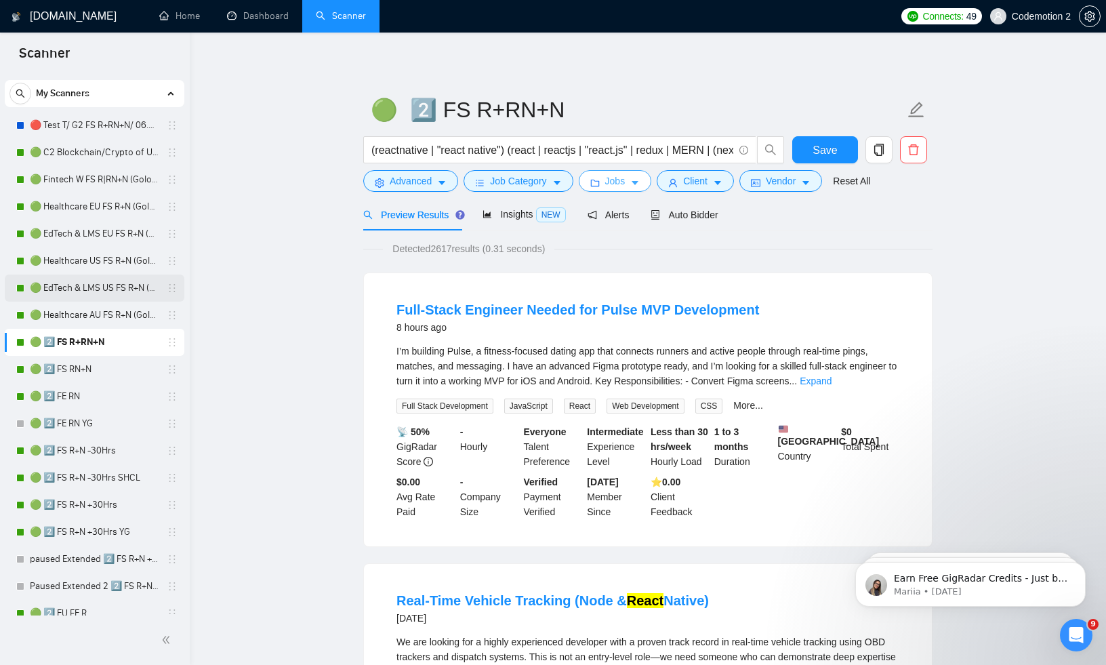
scroll to position [32, 0]
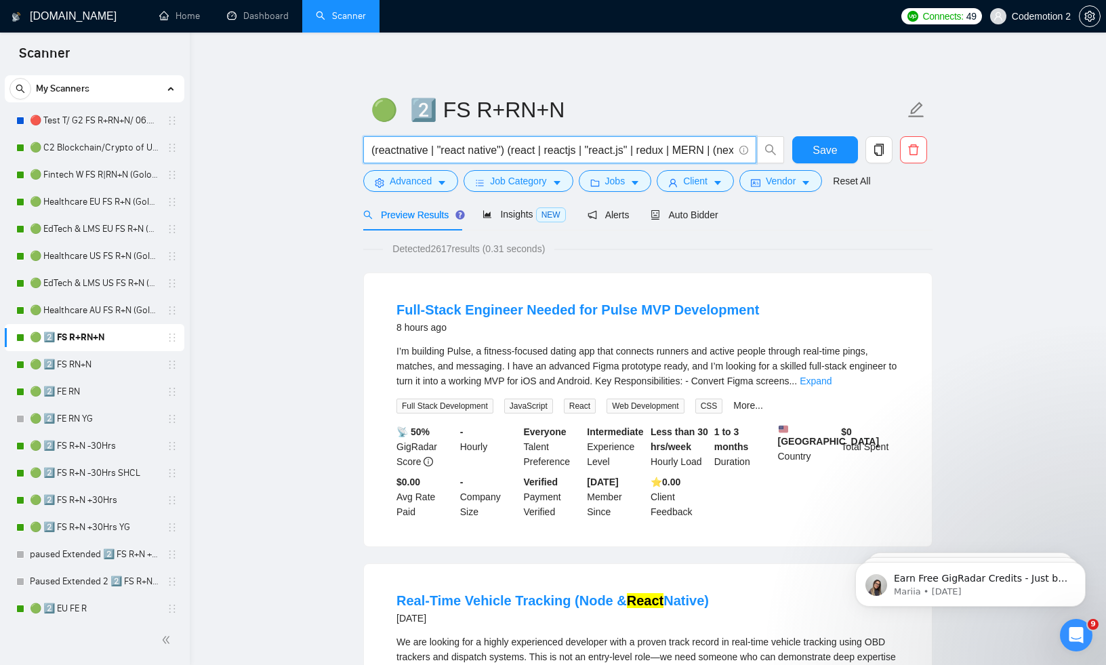
click at [443, 152] on input "(reactnative | "react native") (react | reactjs | "react.js" | redux | MERN | (…" at bounding box center [553, 150] width 362 height 17
click at [421, 151] on input "(reactnative | "react native") (react | reactjs | "react.js" | redux | MERN | (…" at bounding box center [553, 150] width 362 height 17
click at [656, 146] on input "(reactnative | "react native") (react | reactjs | "react.js" | redux | MERN | (…" at bounding box center [553, 150] width 362 height 17
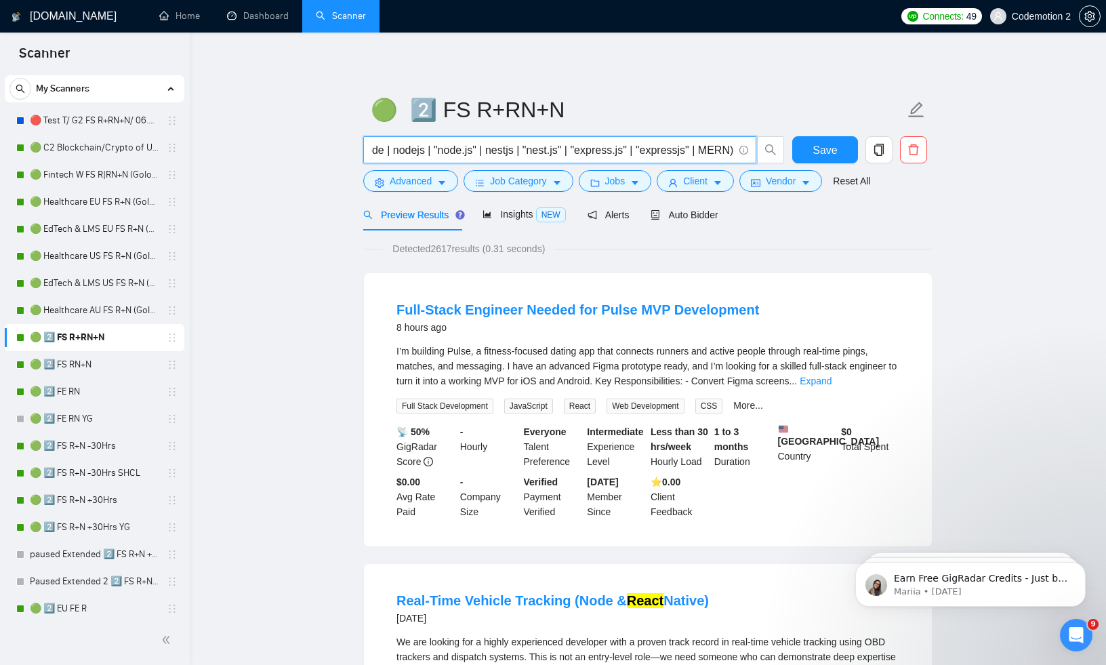
scroll to position [0, 0]
click at [438, 184] on icon "caret-down" at bounding box center [441, 182] width 9 height 9
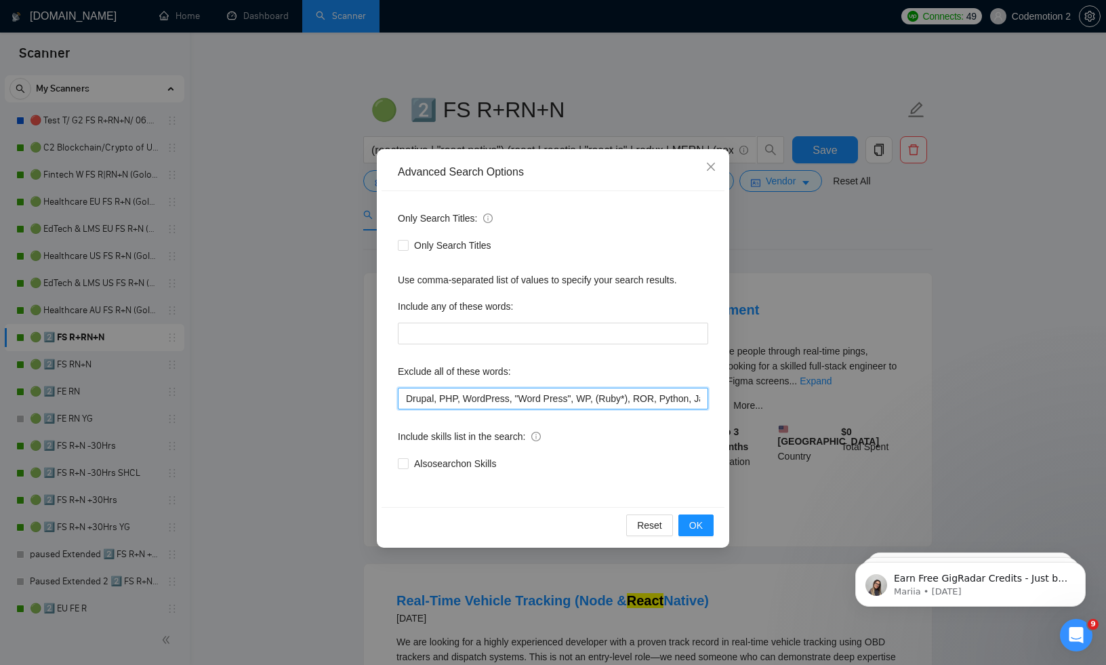
click at [470, 397] on input "Drupal, PHP, WordPress, "Word Press", WP, (Ruby*), ROR, Python, Java, "C#", UNI…" at bounding box center [553, 399] width 311 height 22
click at [710, 170] on icon "close" at bounding box center [711, 166] width 11 height 11
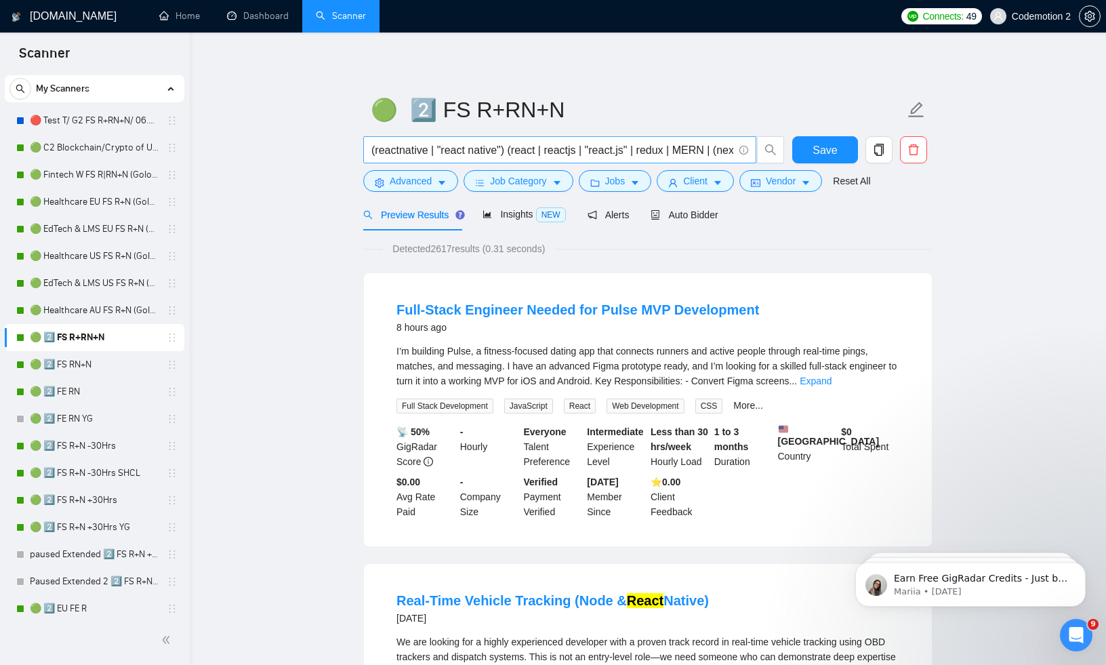
click at [467, 152] on input "(reactnative | "react native") (react | reactjs | "react.js" | redux | MERN | (…" at bounding box center [553, 150] width 362 height 17
click at [445, 184] on icon "caret-down" at bounding box center [441, 182] width 9 height 9
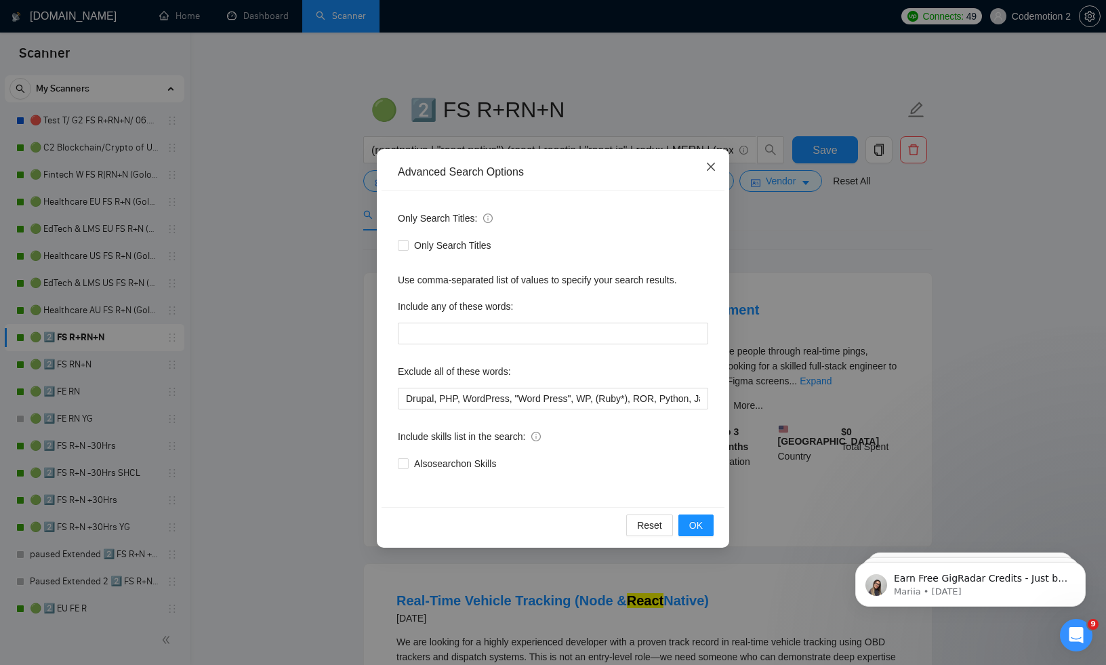
click at [710, 164] on icon "close" at bounding box center [711, 166] width 11 height 11
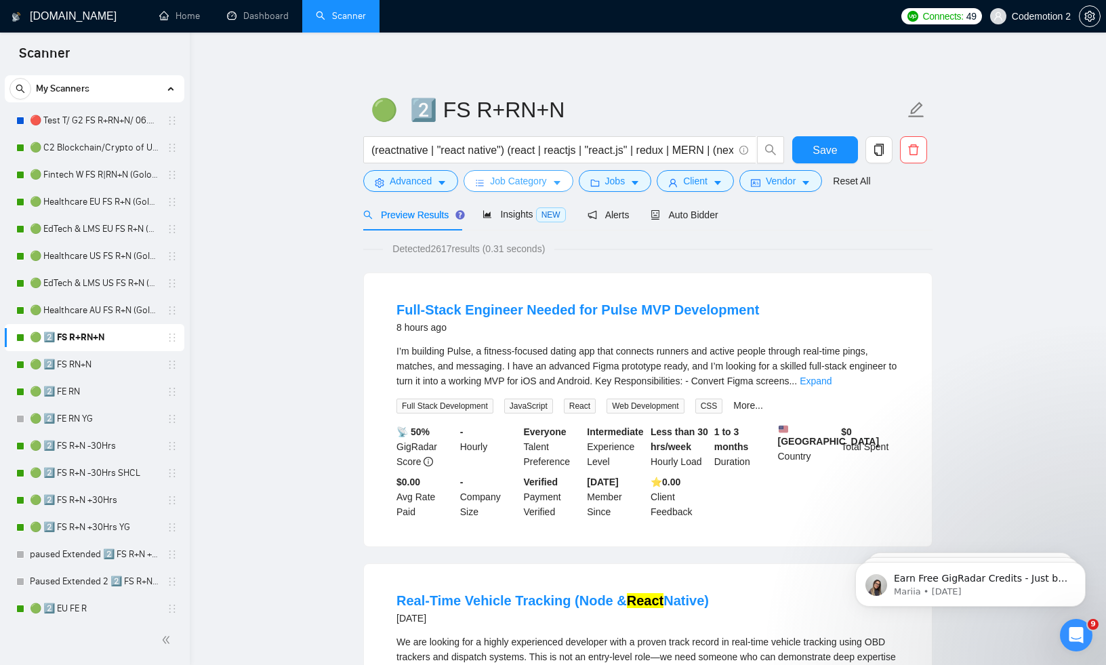
click at [562, 179] on icon "caret-down" at bounding box center [557, 182] width 9 height 9
click at [638, 182] on icon "caret-down" at bounding box center [635, 184] width 7 height 4
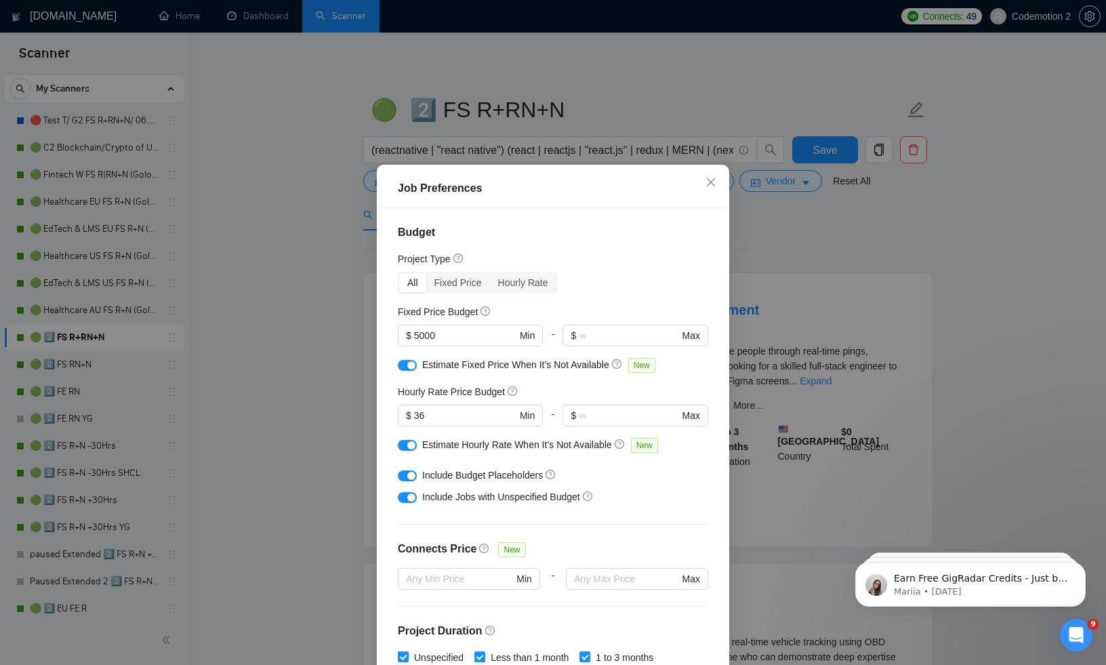
click at [593, 242] on div "Budget Project Type All Fixed Price Hourly Rate Fixed Price Budget $ 5000 Min -…" at bounding box center [553, 441] width 343 height 466
click at [710, 177] on icon "close" at bounding box center [711, 182] width 11 height 11
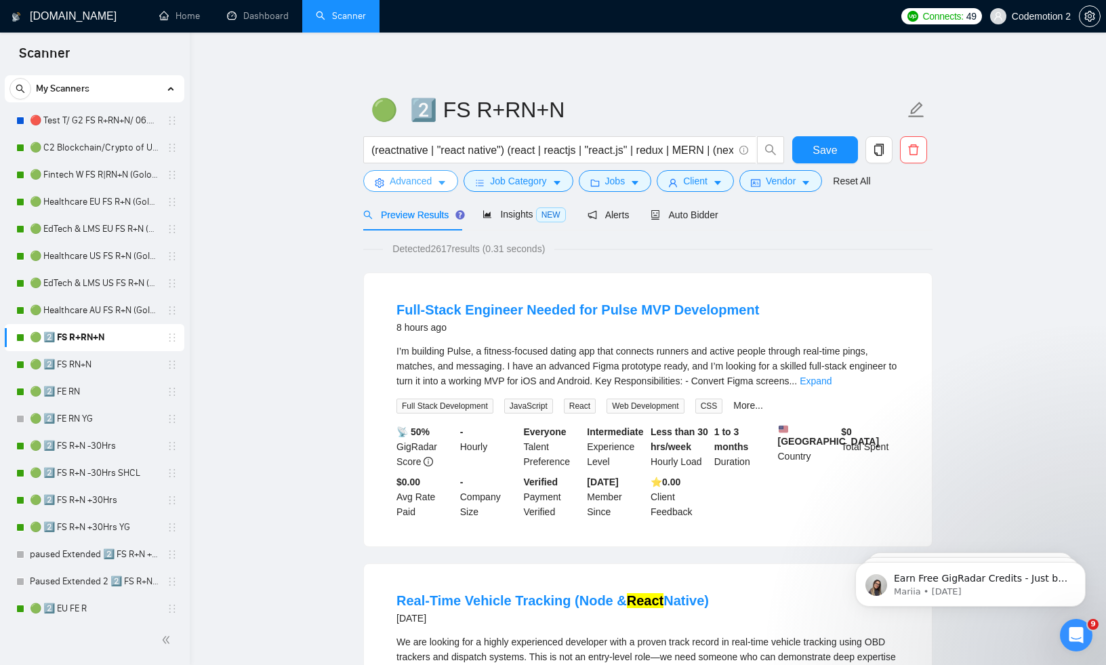
click at [445, 184] on icon "caret-down" at bounding box center [441, 182] width 9 height 9
click at [441, 184] on icon "caret-down" at bounding box center [441, 182] width 9 height 9
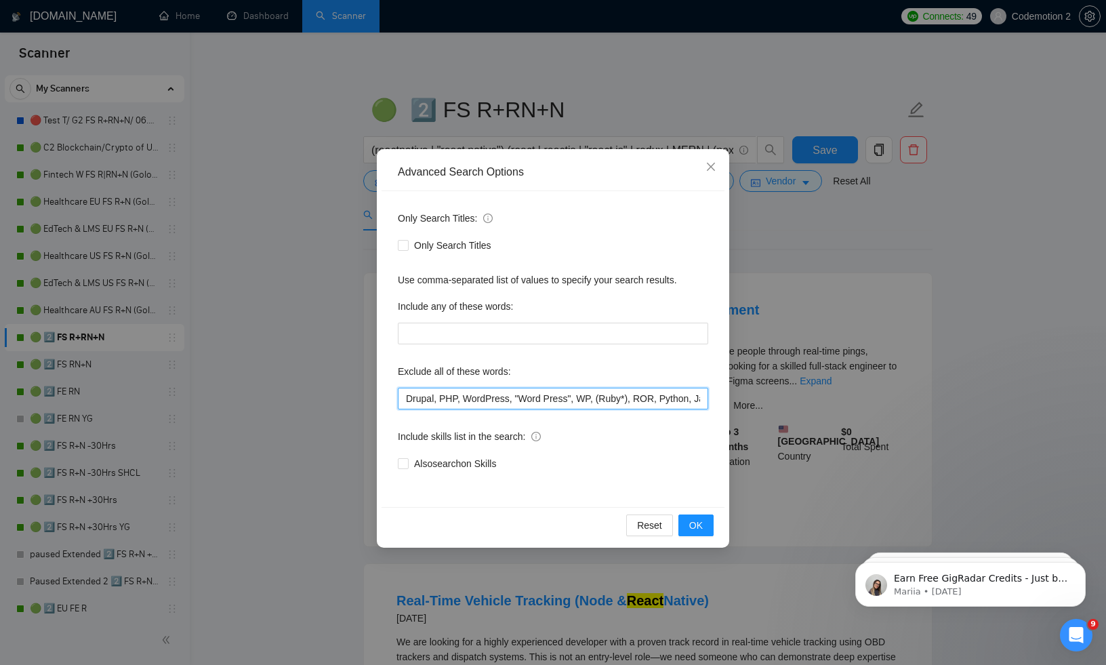
click at [498, 402] on input "Drupal, PHP, WordPress, "Word Press", WP, (Ruby*), ROR, Python, Java, "C#", UNI…" at bounding box center [553, 399] width 311 height 22
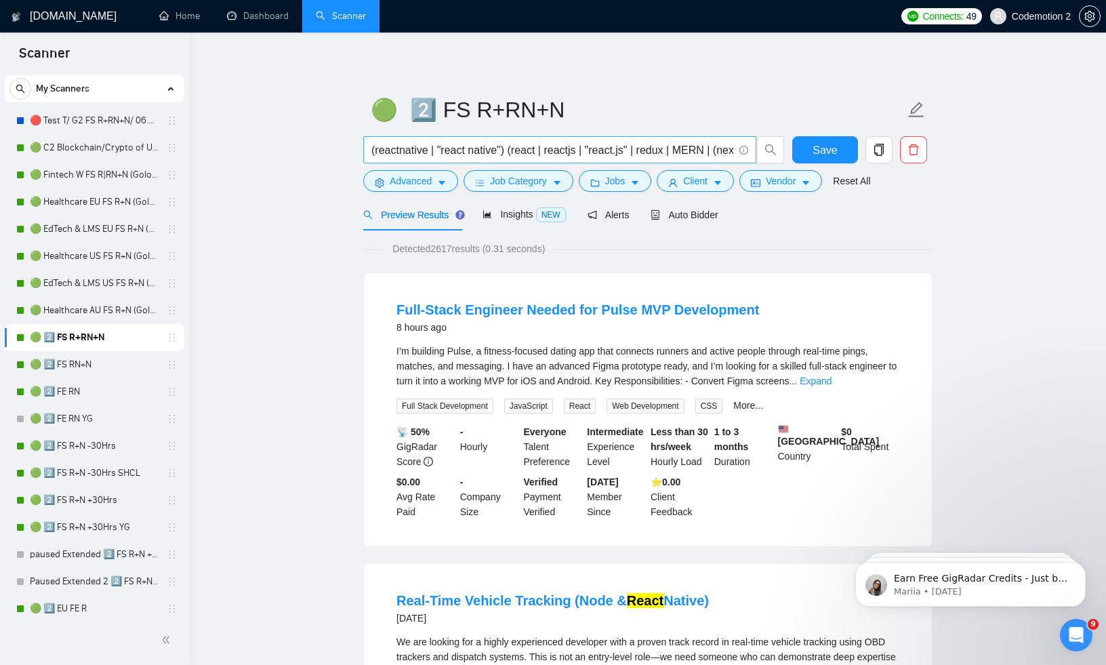
click at [468, 148] on input "(reactnative | "react native") (react | reactjs | "react.js" | redux | MERN | (…" at bounding box center [553, 150] width 362 height 17
click at [442, 182] on icon "caret-down" at bounding box center [442, 184] width 7 height 4
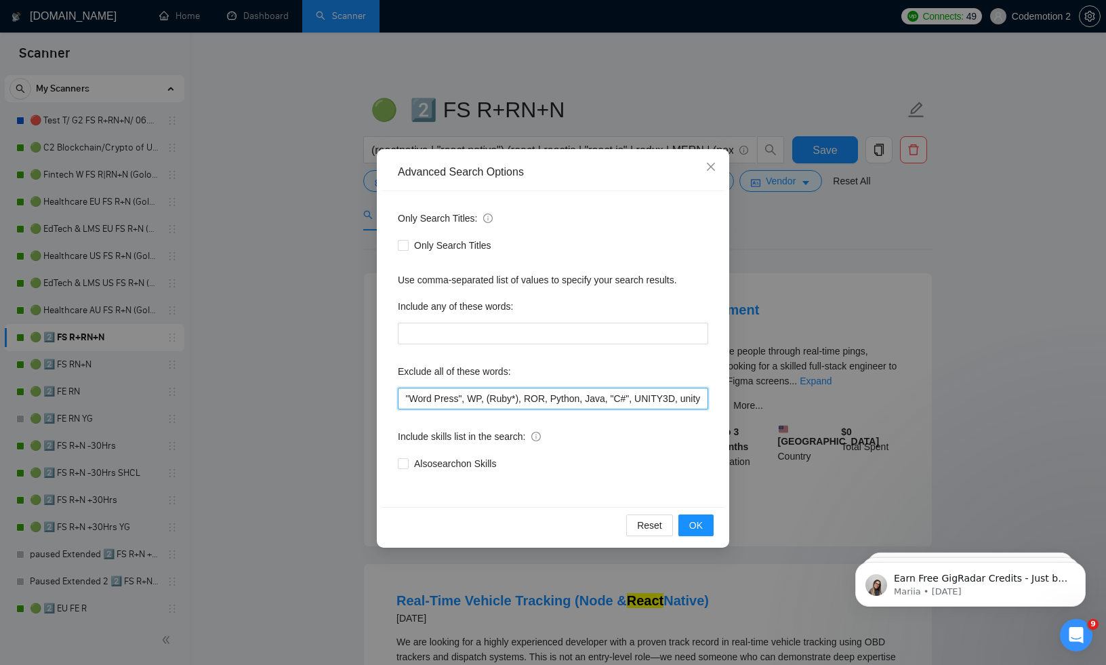
click at [546, 399] on input "Drupal, PHP, WordPress, "Word Press", WP, (Ruby*), ROR, Python, Java, "C#", UNI…" at bounding box center [553, 399] width 311 height 22
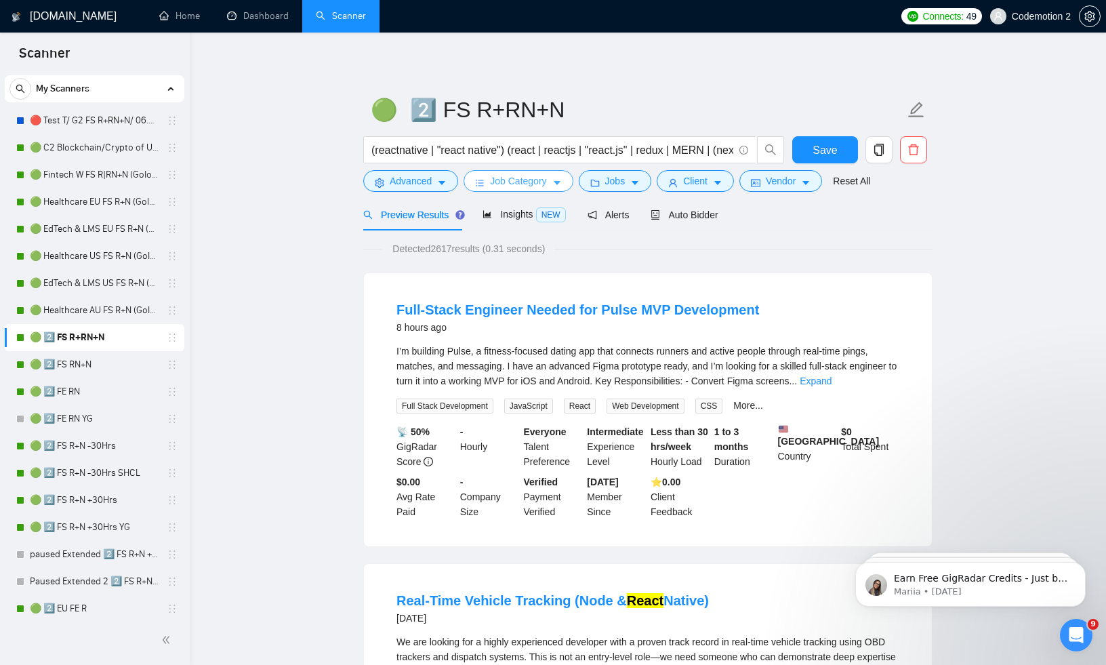
click at [557, 184] on icon "caret-down" at bounding box center [557, 182] width 9 height 9
click at [637, 180] on icon "caret-down" at bounding box center [634, 182] width 9 height 9
click at [721, 180] on icon "caret-down" at bounding box center [717, 182] width 9 height 9
click at [809, 182] on icon "caret-down" at bounding box center [806, 184] width 7 height 4
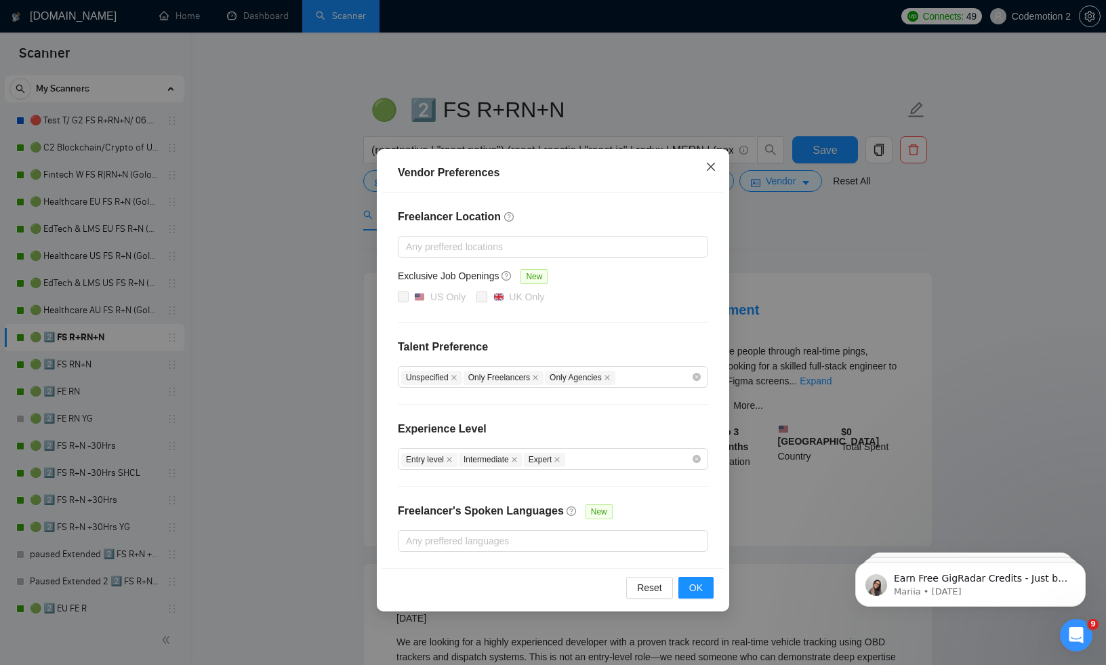
click at [708, 168] on icon "close" at bounding box center [711, 166] width 11 height 11
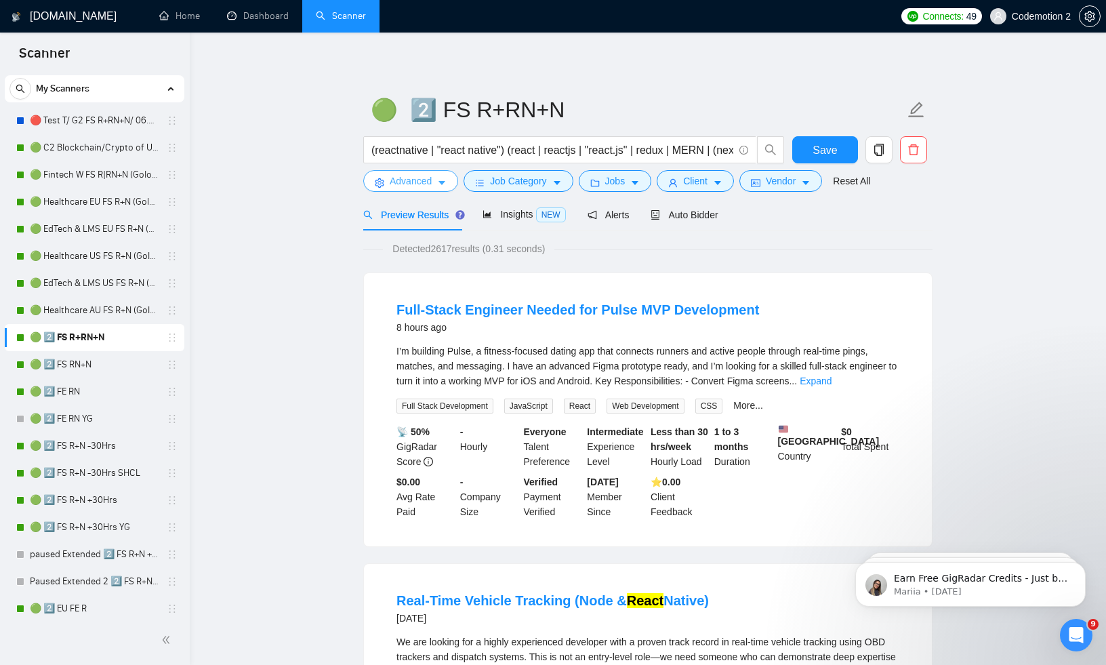
click at [439, 186] on icon "caret-down" at bounding box center [441, 182] width 9 height 9
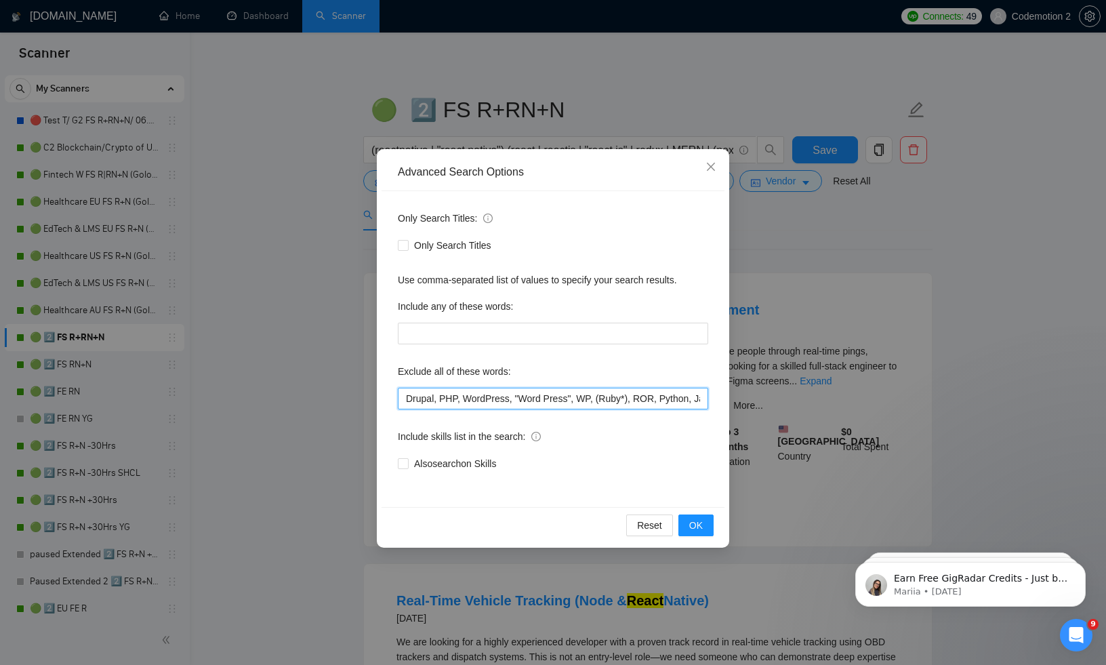
click at [412, 399] on input "Drupal, PHP, WordPress, "Word Press", WP, (Ruby*), ROR, Python, Java, "C#", UNI…" at bounding box center [553, 399] width 311 height 22
click at [713, 164] on icon "close" at bounding box center [711, 166] width 11 height 11
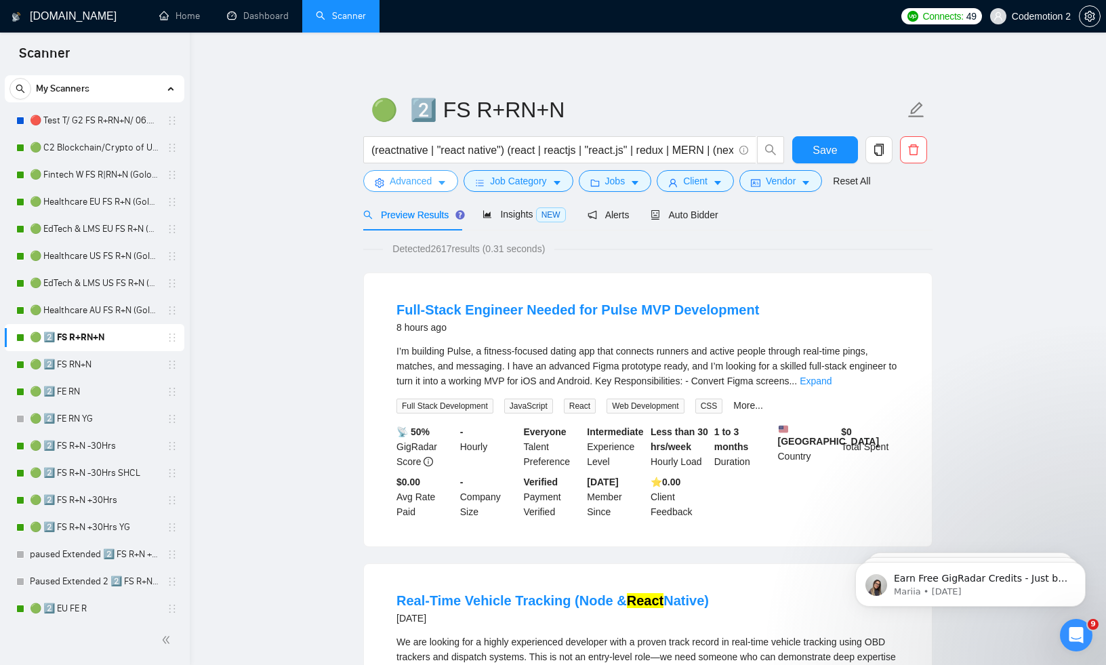
click at [445, 178] on span "caret-down" at bounding box center [441, 183] width 9 height 10
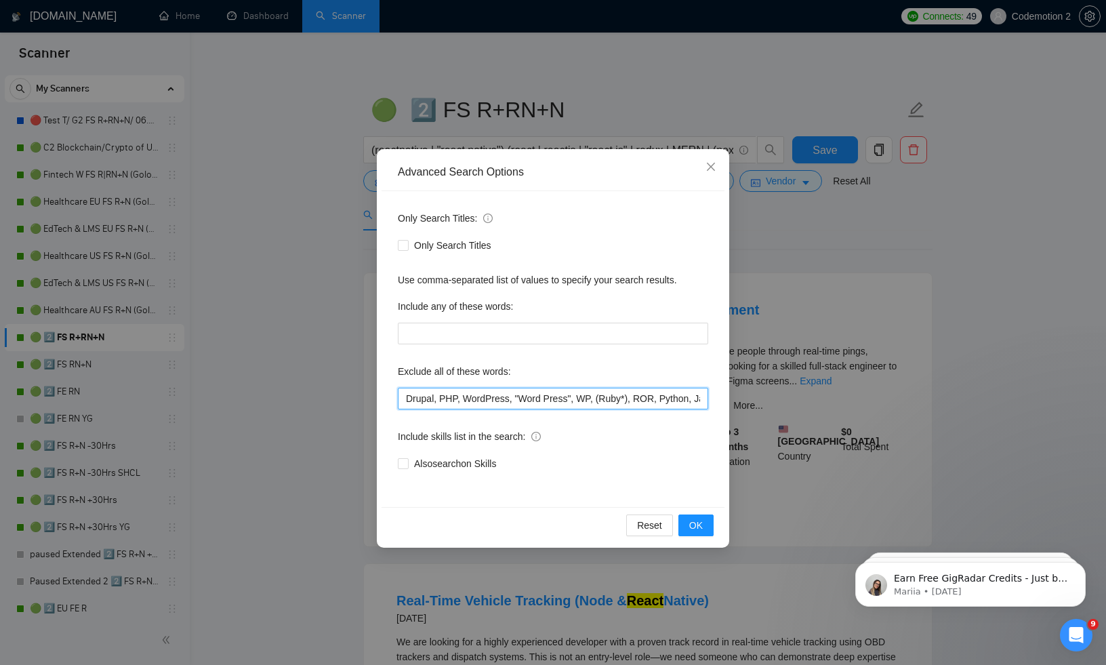
click at [589, 397] on input "Drupal, PHP, WordPress, "Word Press", WP, (Ruby*), ROR, Python, Java, "C#", UNI…" at bounding box center [553, 399] width 311 height 22
click at [714, 169] on icon "close" at bounding box center [711, 166] width 11 height 11
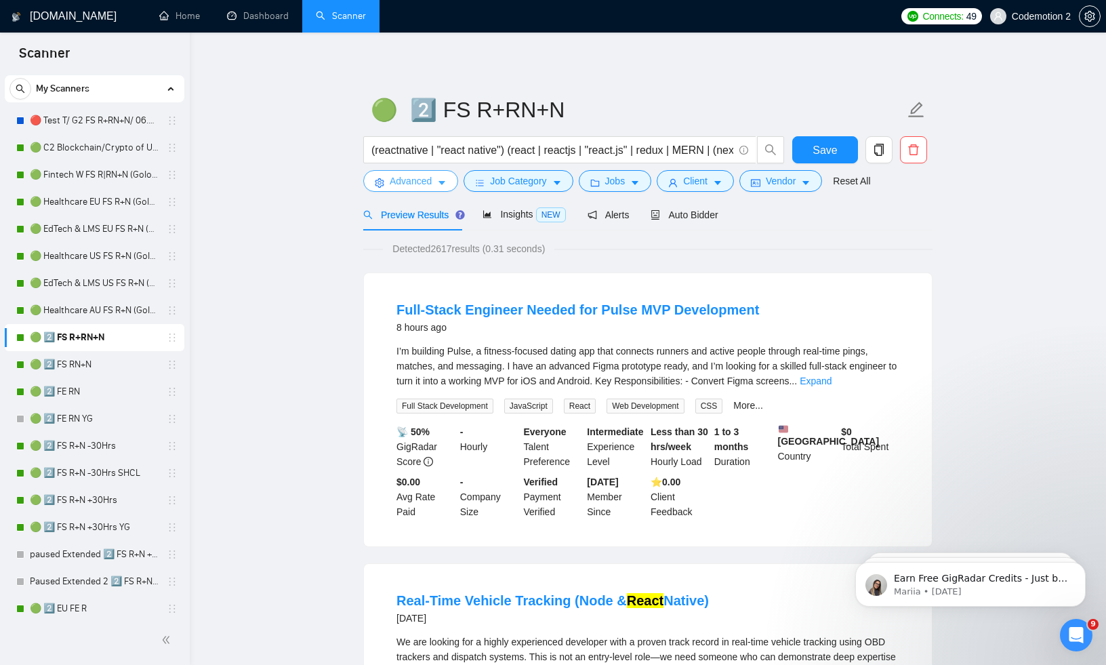
click at [446, 177] on button "Advanced" at bounding box center [410, 181] width 95 height 22
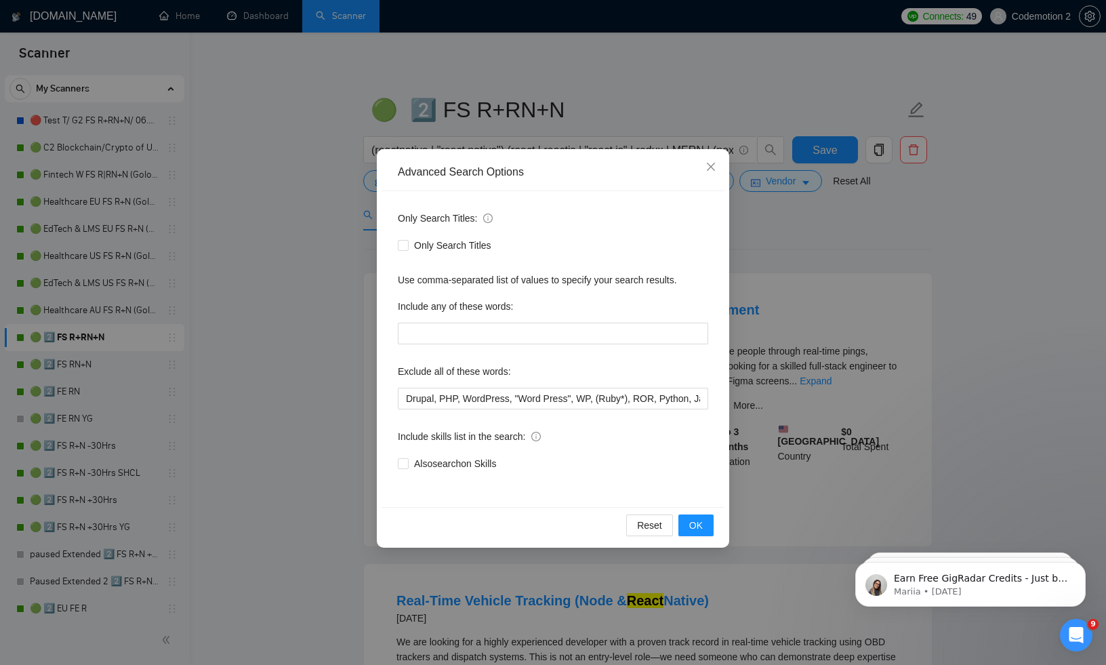
click at [549, 410] on div "Only Search Titles: Only Search Titles Use comma-separated list of values to sp…" at bounding box center [553, 349] width 343 height 316
click at [549, 386] on div "Exclude all of these words:" at bounding box center [553, 374] width 311 height 27
click at [543, 397] on input "Drupal, PHP, WordPress, "Word Press", WP, (Ruby*), ROR, Python, Java, "C#", UNI…" at bounding box center [553, 399] width 311 height 22
click at [713, 165] on icon "close" at bounding box center [711, 167] width 8 height 8
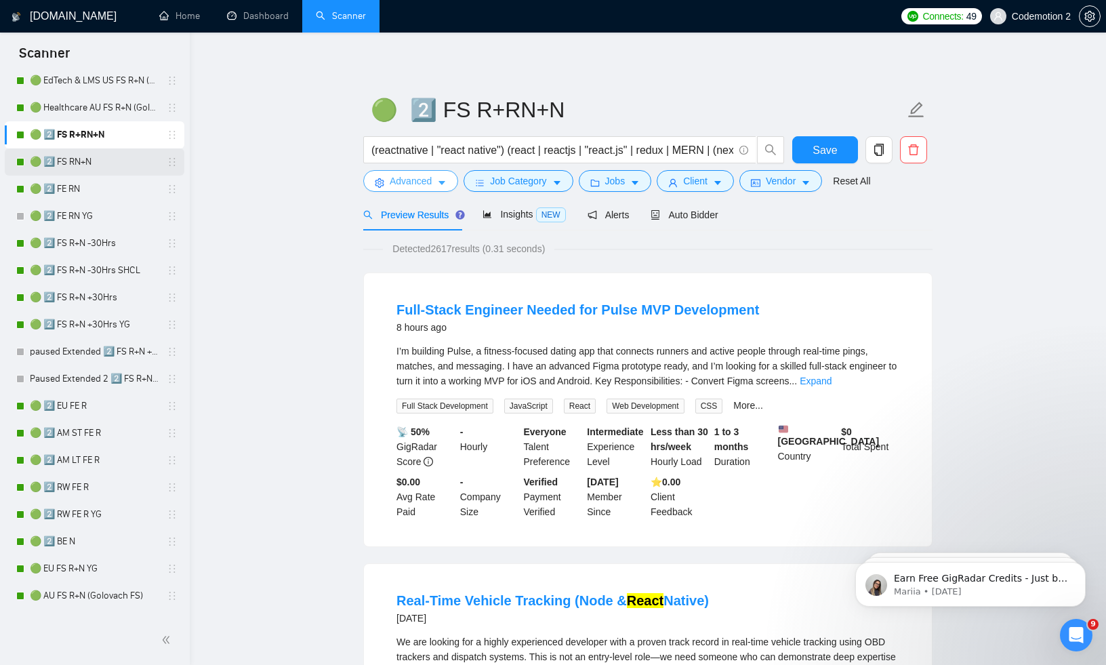
scroll to position [321, 0]
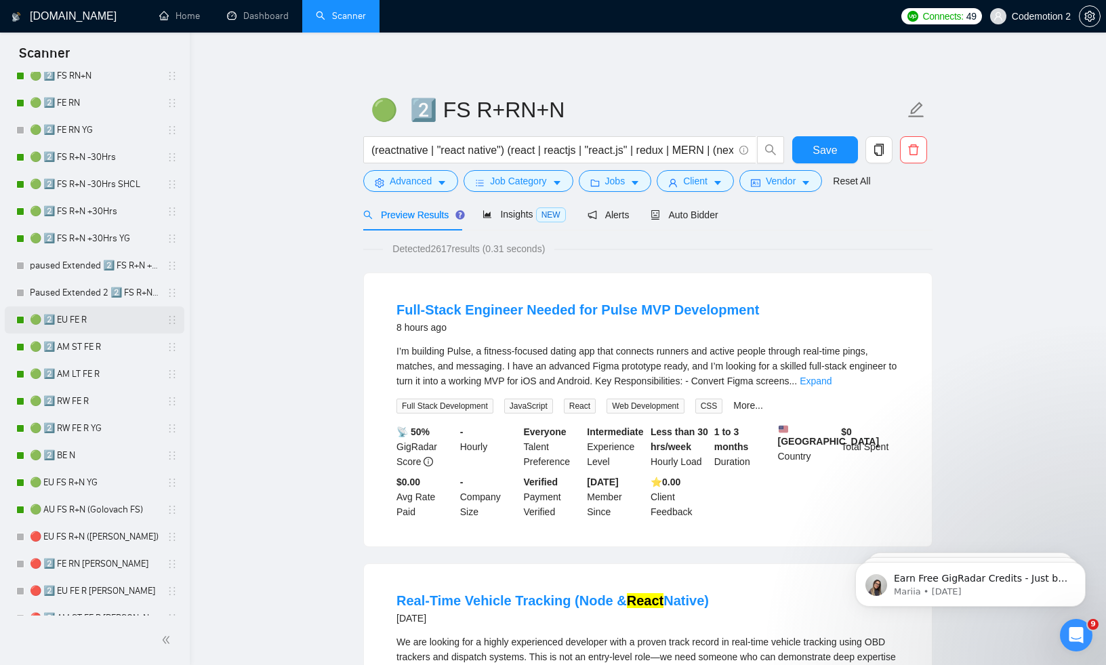
click at [74, 323] on link "🟢 2️⃣ EU FE R" at bounding box center [94, 319] width 129 height 27
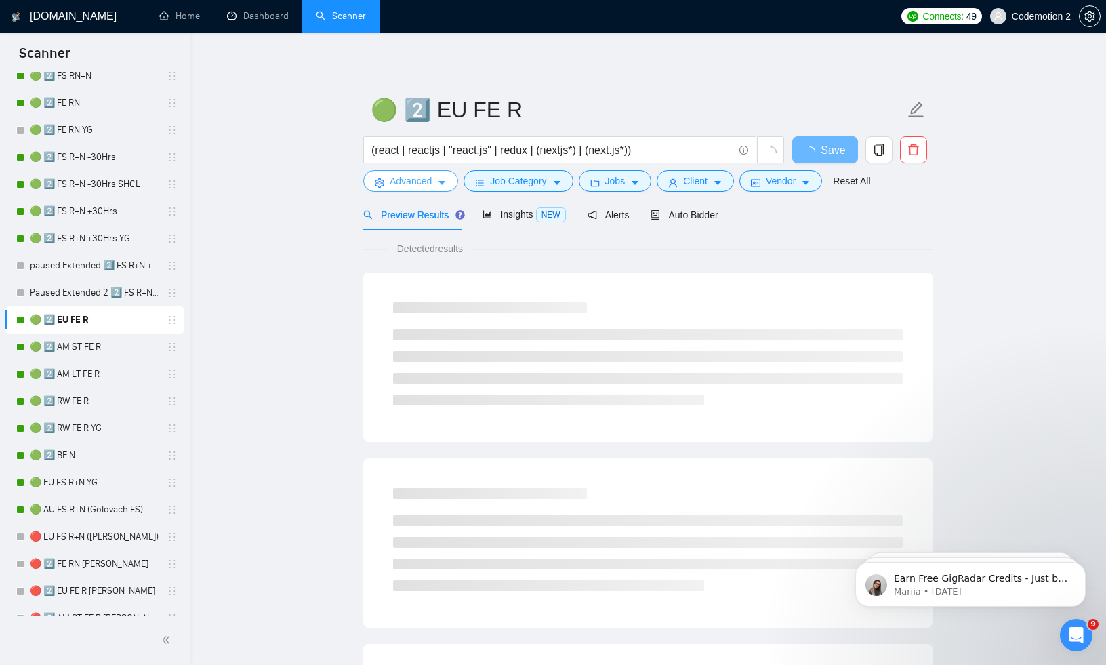
click at [446, 180] on icon "caret-down" at bounding box center [441, 182] width 9 height 9
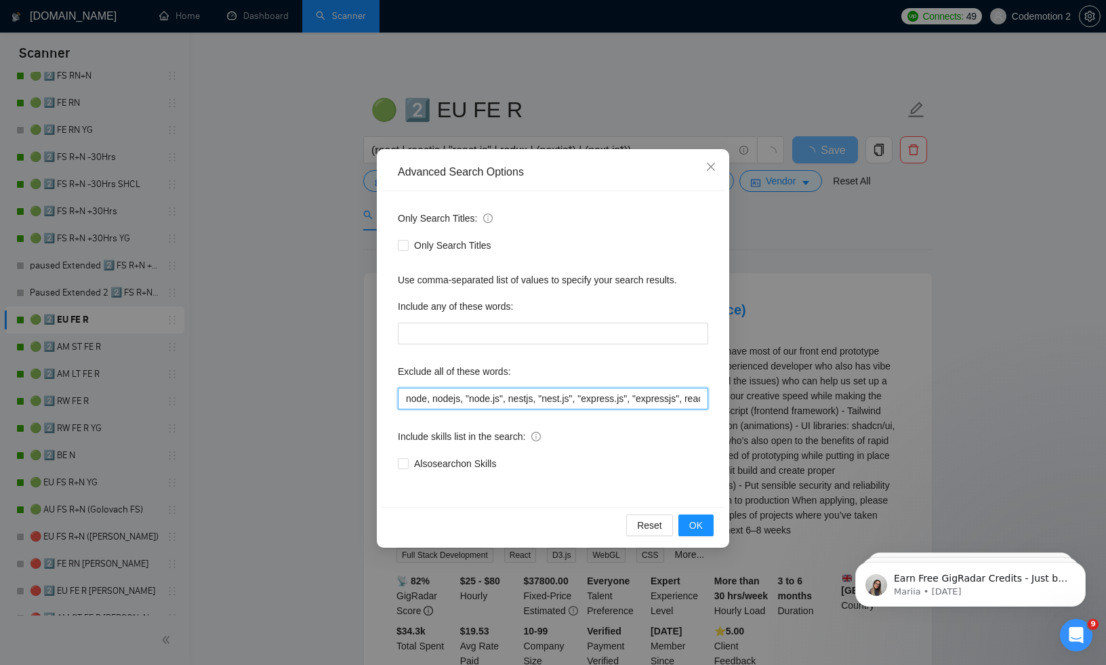
click at [551, 401] on input "node, nodejs, "node.js", nestjs, "nest.js", "express.js", "expressjs", reactnat…" at bounding box center [553, 399] width 311 height 22
